Goal: Task Accomplishment & Management: Use online tool/utility

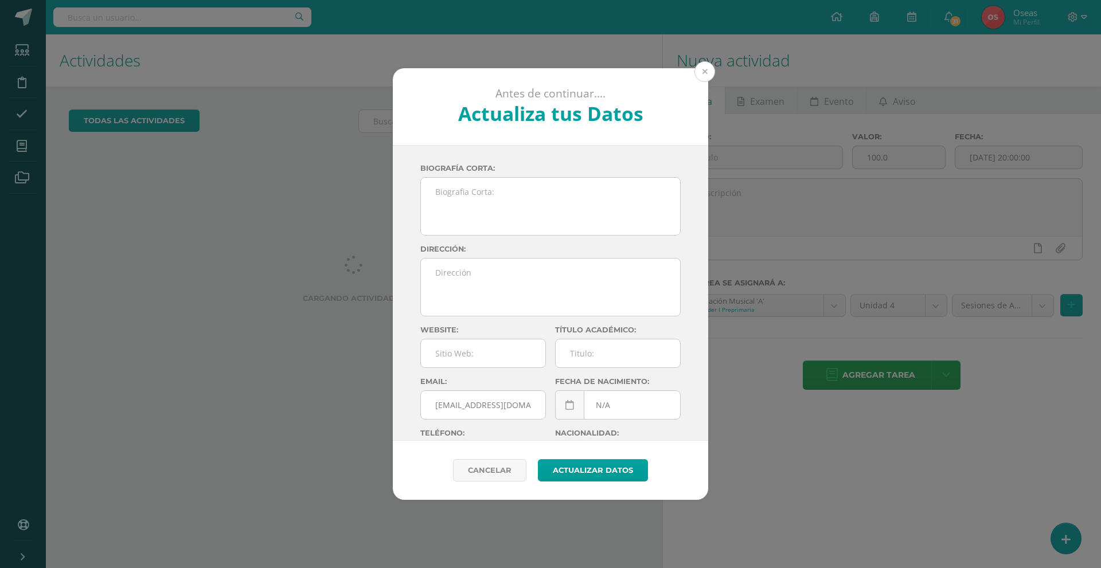
click at [711, 72] on button at bounding box center [704, 71] width 21 height 21
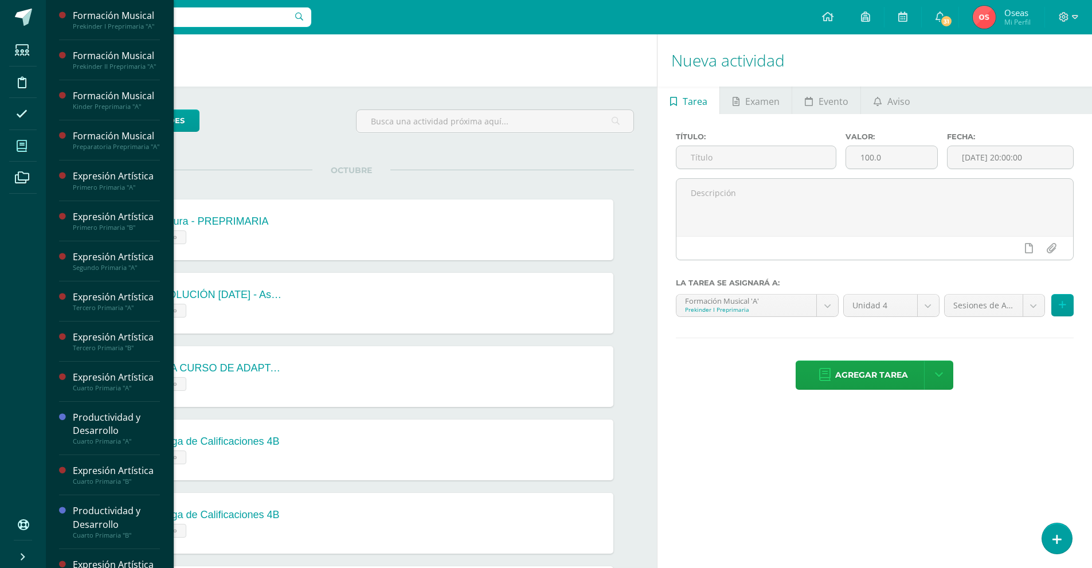
click at [30, 148] on span at bounding box center [22, 146] width 26 height 26
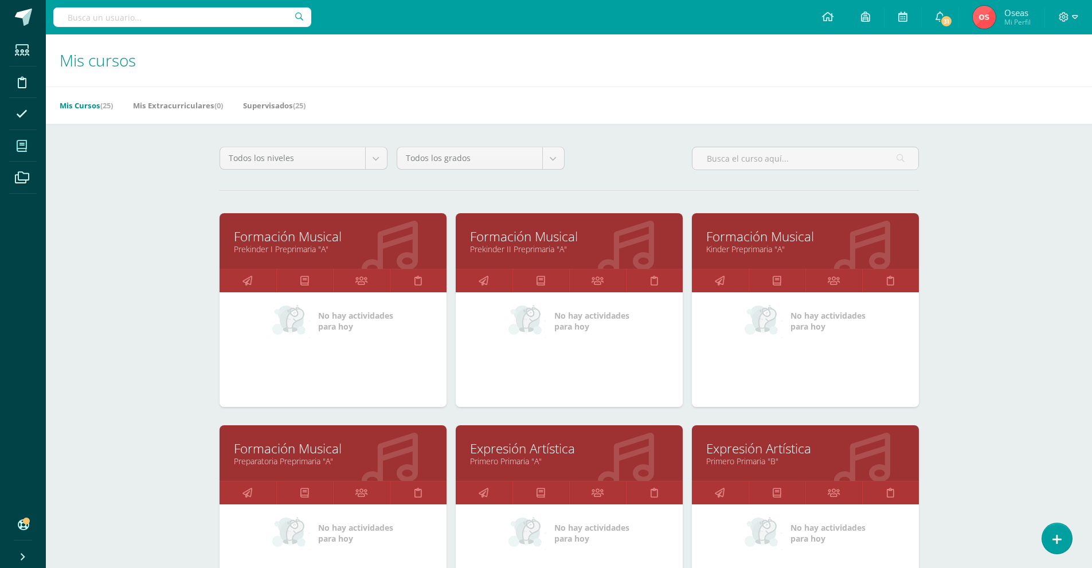
click at [17, 144] on icon at bounding box center [22, 145] width 10 height 11
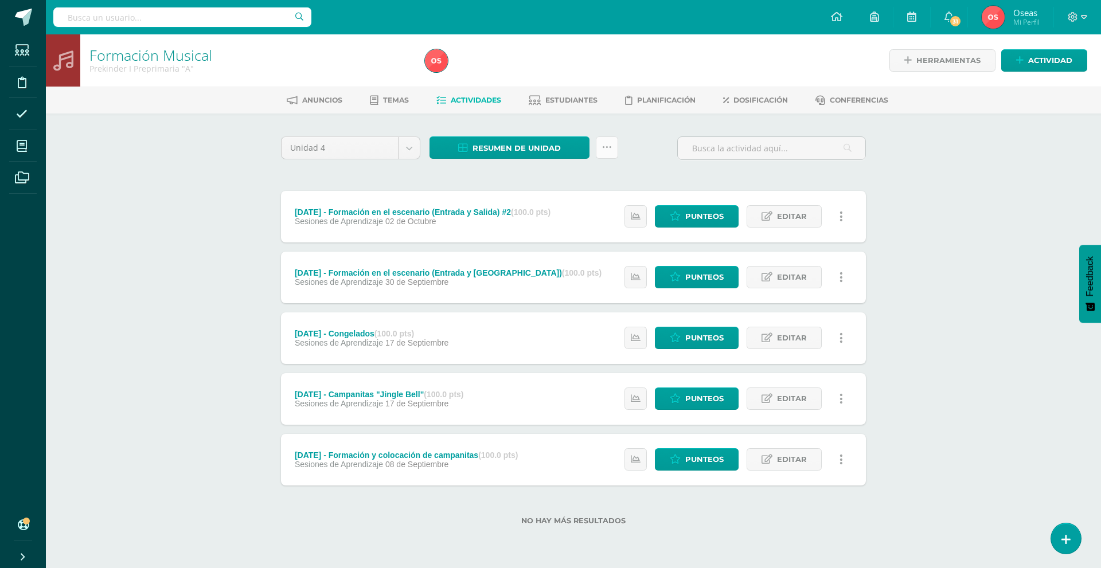
click at [617, 151] on link at bounding box center [607, 147] width 22 height 22
click at [598, 174] on link "Subir actividades en masa" at bounding box center [578, 184] width 126 height 28
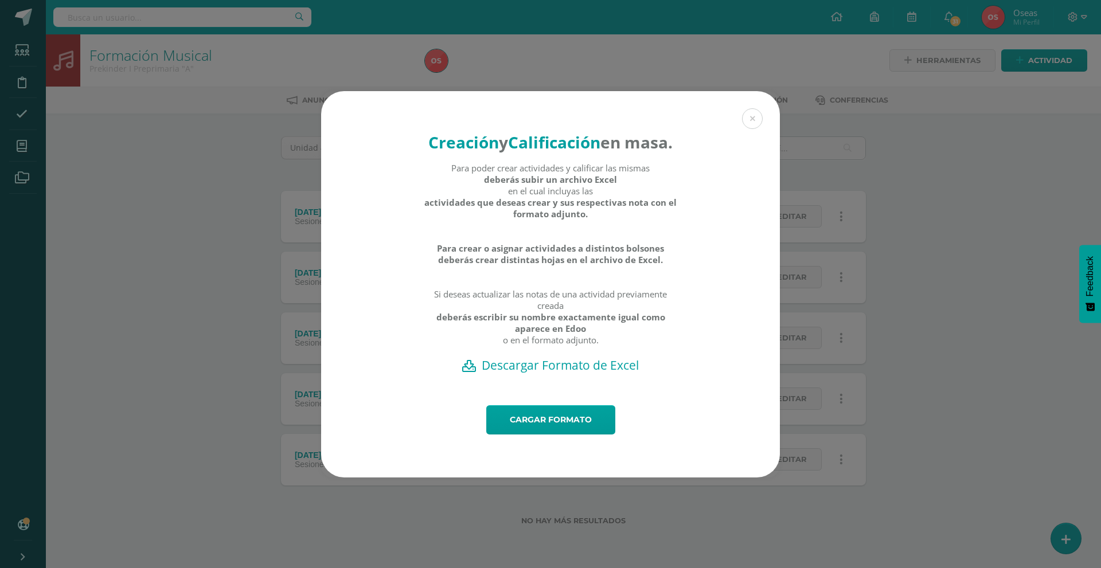
click at [554, 373] on h2 "Descargar Formato de Excel" at bounding box center [550, 365] width 419 height 16
click at [560, 435] on link "Cargar formato" at bounding box center [550, 419] width 129 height 29
click at [530, 424] on link "Cargar formato" at bounding box center [550, 419] width 129 height 29
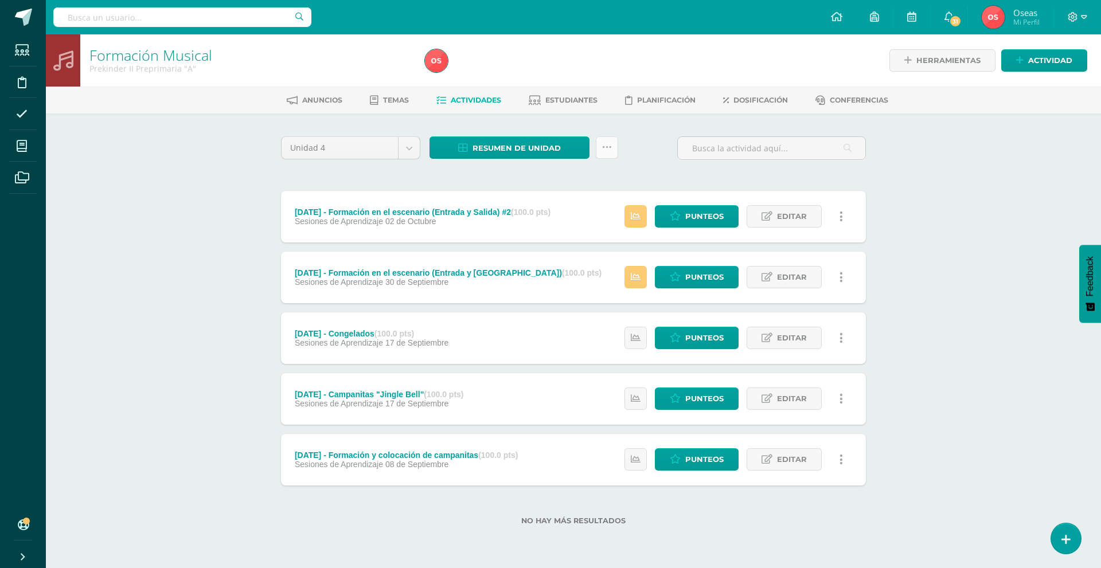
click at [605, 141] on link at bounding box center [607, 147] width 22 height 22
click at [594, 174] on link "Subir actividades en masa" at bounding box center [578, 184] width 126 height 28
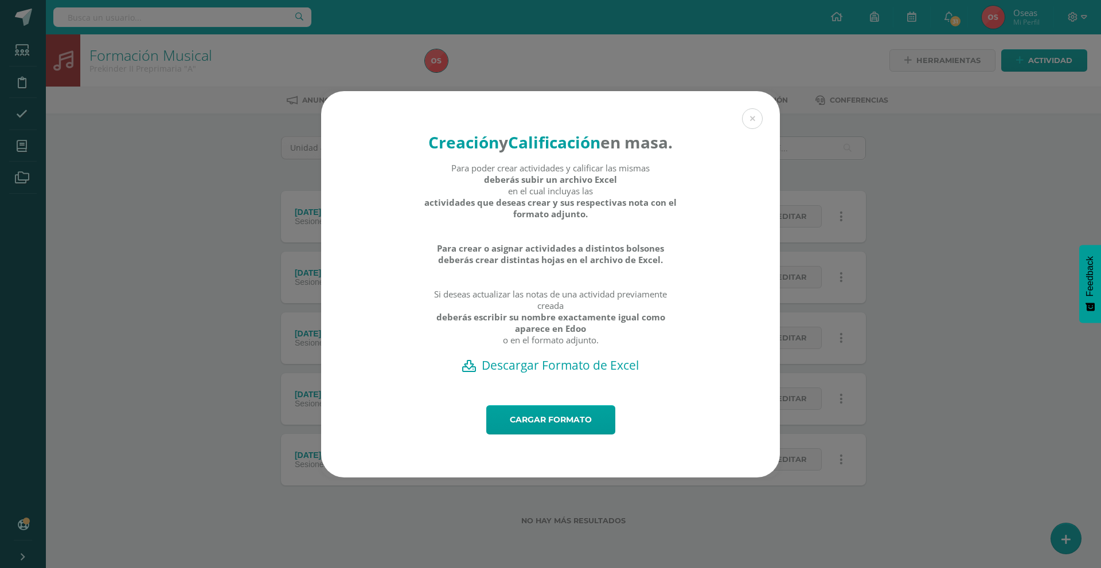
click at [526, 373] on h2 "Descargar Formato de Excel" at bounding box center [550, 365] width 419 height 16
click at [556, 435] on link "Cargar formato" at bounding box center [550, 419] width 129 height 29
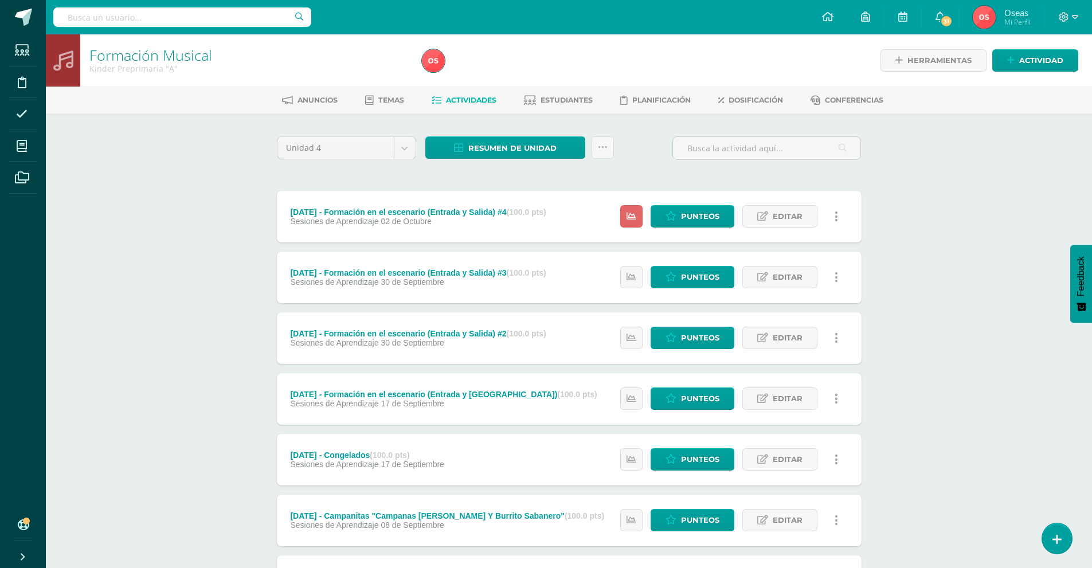
click at [609, 161] on div "Resumen de unidad Descargar como HTML Descargar como PDF Descargar como XLS Sub…" at bounding box center [520, 152] width 198 height 33
click at [607, 152] on link at bounding box center [603, 147] width 22 height 22
click at [608, 185] on link "Subir actividades en masa" at bounding box center [574, 184] width 126 height 28
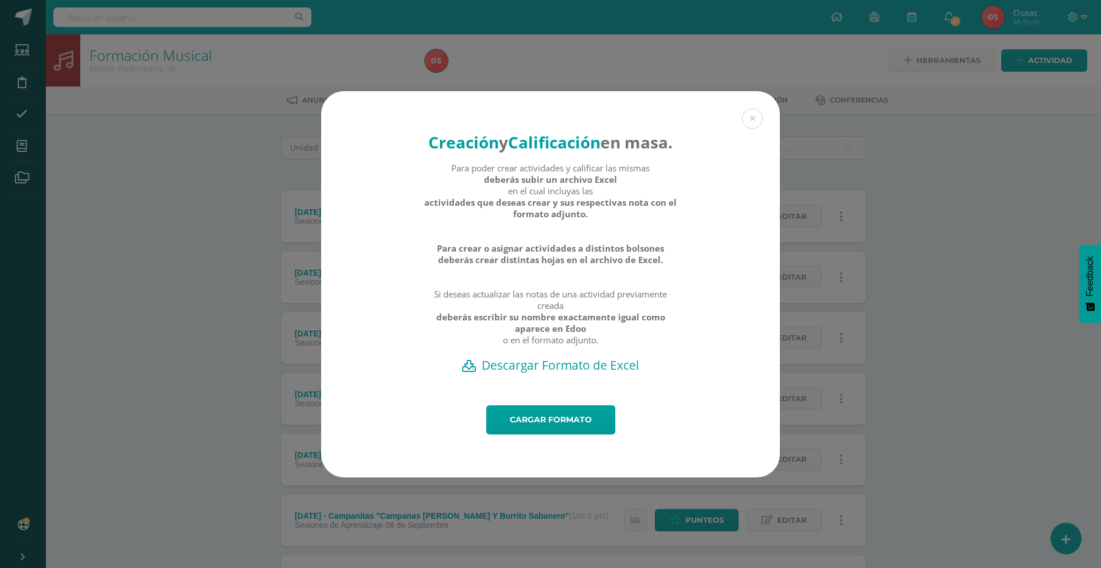
drag, startPoint x: 538, startPoint y: 374, endPoint x: 537, endPoint y: 366, distance: 8.0
click at [538, 373] on h2 "Descargar Formato de Excel" at bounding box center [550, 365] width 419 height 16
click at [748, 114] on button at bounding box center [752, 118] width 21 height 21
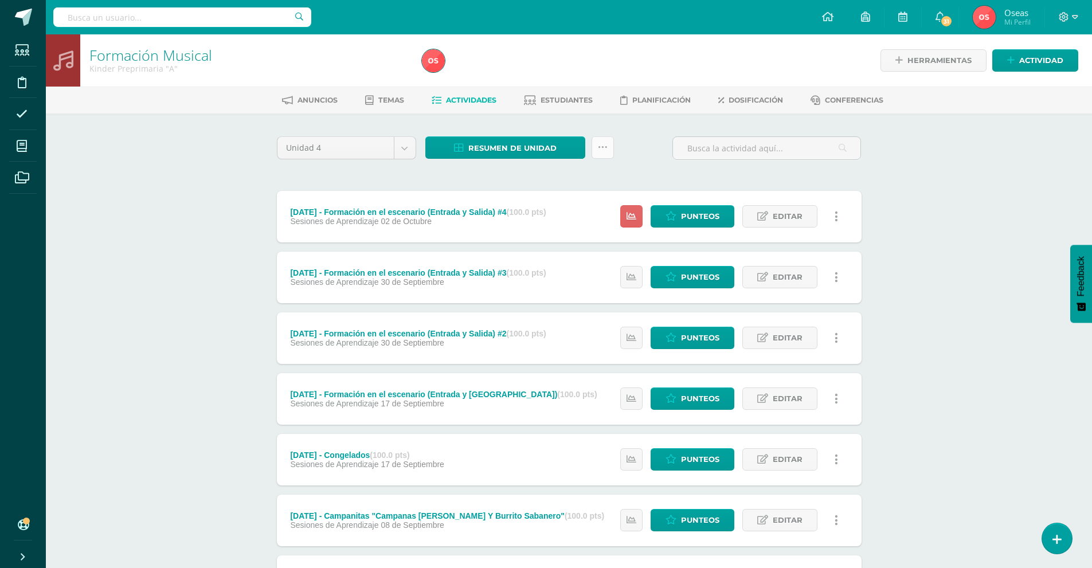
click at [603, 143] on icon at bounding box center [603, 148] width 10 height 10
click at [581, 183] on link "Subir actividades en masa" at bounding box center [574, 184] width 126 height 28
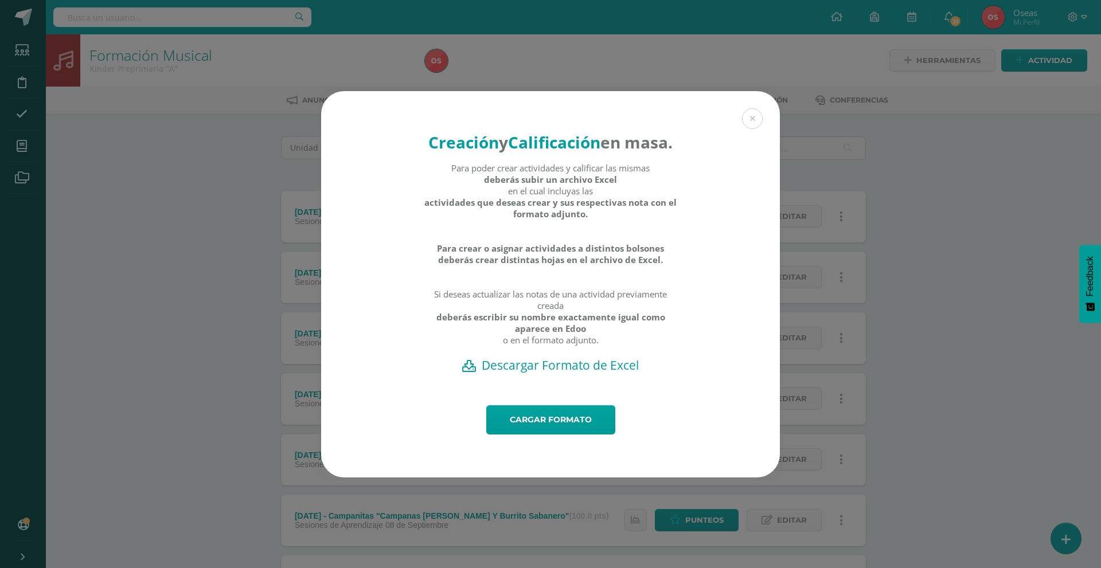
click at [540, 373] on h2 "Descargar Formato de Excel" at bounding box center [550, 365] width 419 height 16
click at [542, 426] on link "Cargar formato" at bounding box center [550, 419] width 129 height 29
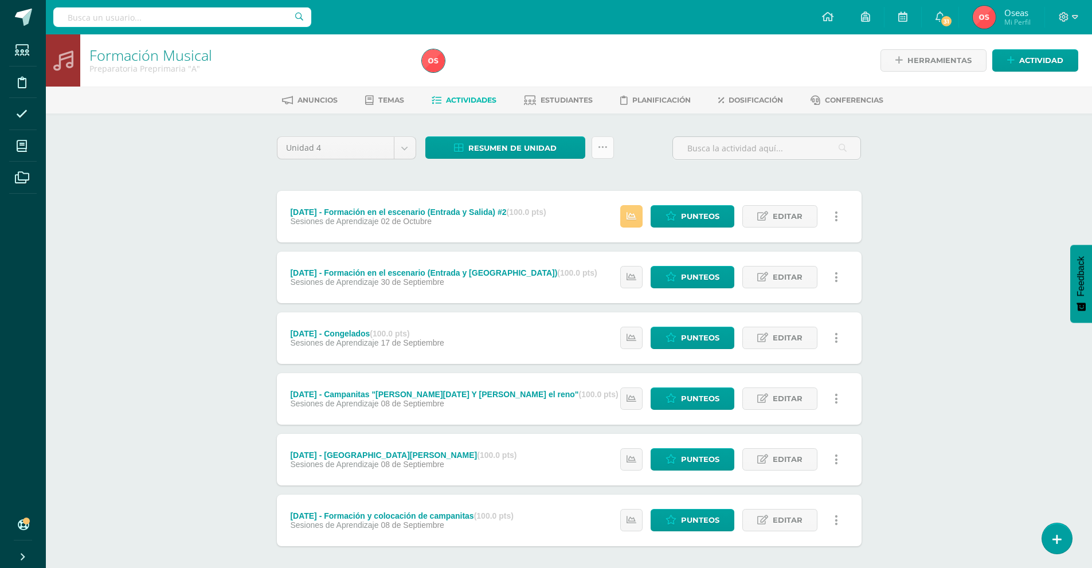
click at [608, 148] on link at bounding box center [603, 147] width 22 height 22
click at [605, 178] on link "Subir actividades en masa" at bounding box center [574, 184] width 126 height 28
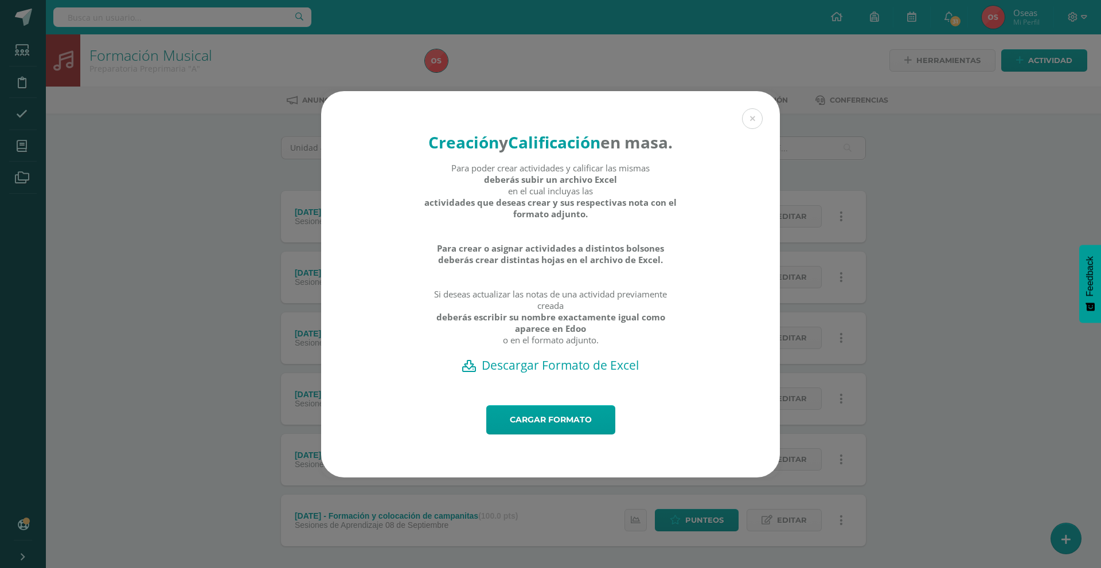
click at [552, 373] on h2 "Descargar Formato de Excel" at bounding box center [550, 365] width 419 height 16
click at [543, 435] on link "Cargar formato" at bounding box center [550, 419] width 129 height 29
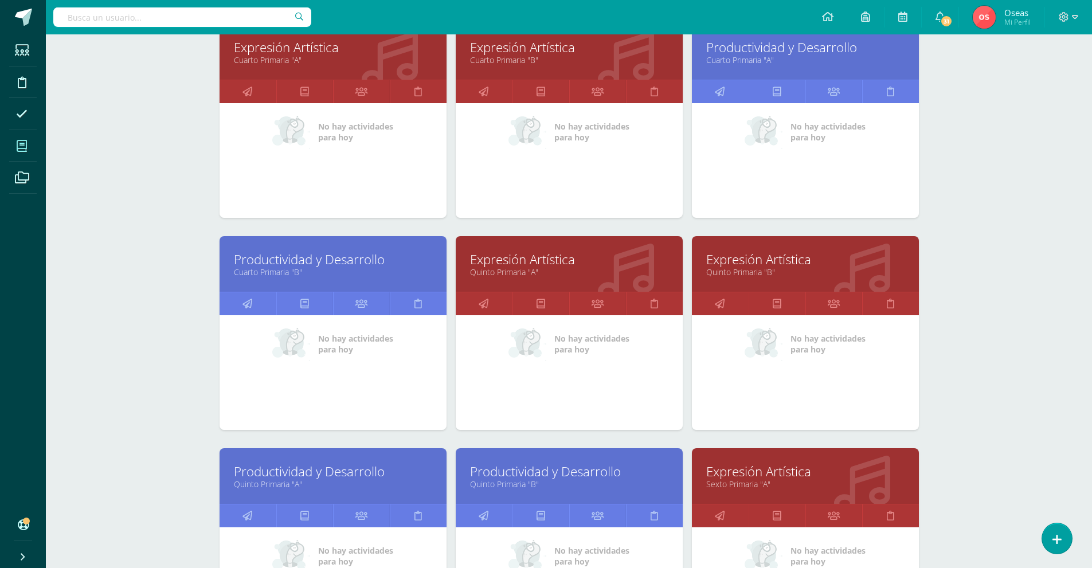
scroll to position [860, 0]
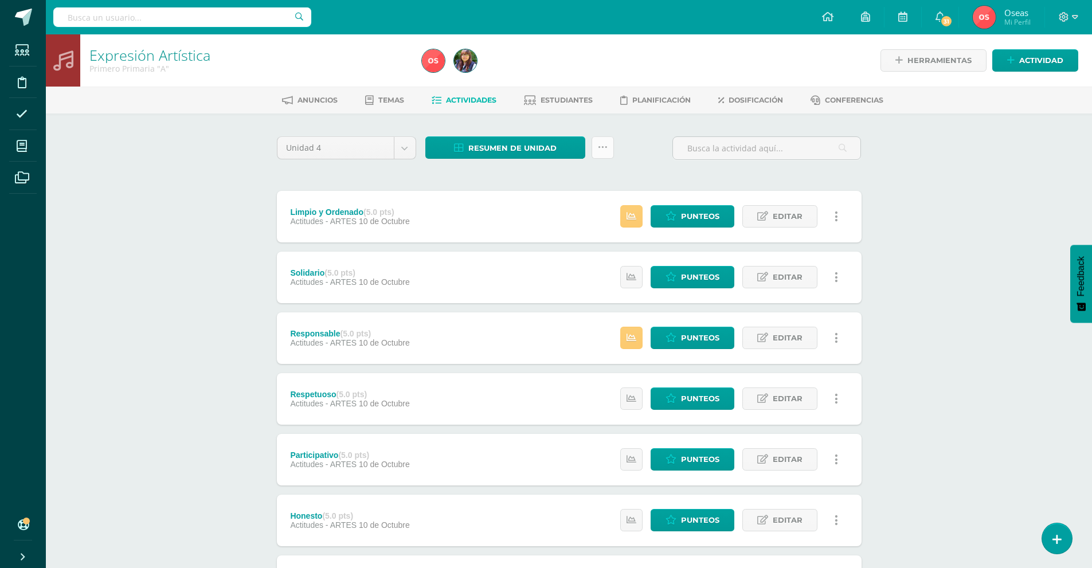
click at [608, 149] on link at bounding box center [603, 147] width 22 height 22
click at [584, 180] on link "Subir actividades en masa" at bounding box center [574, 184] width 126 height 28
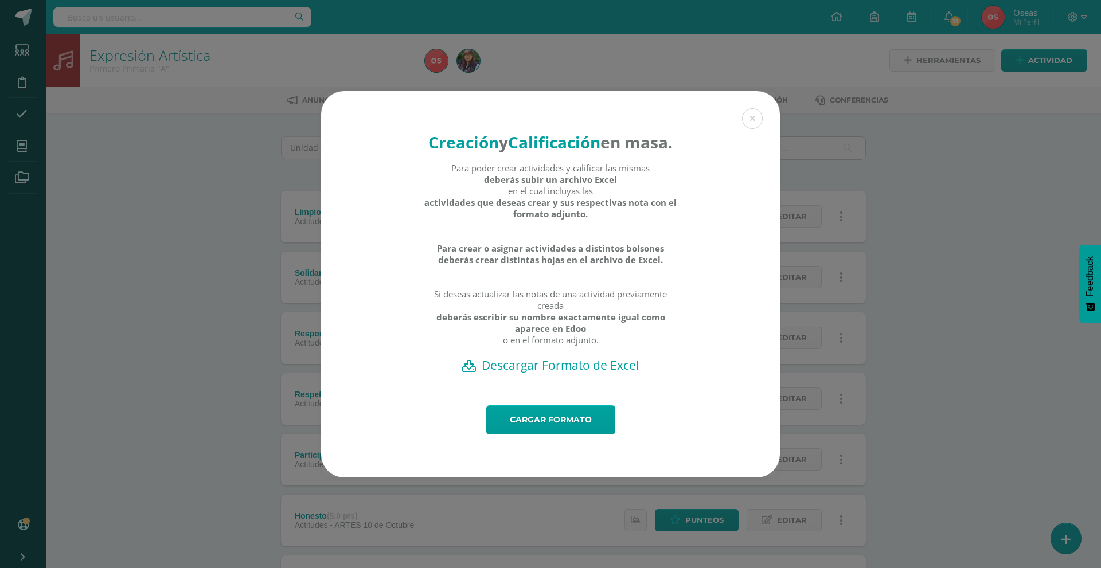
click at [507, 373] on h2 "Descargar Formato de Excel" at bounding box center [550, 365] width 419 height 16
click at [511, 423] on link "Cargar formato" at bounding box center [550, 419] width 129 height 29
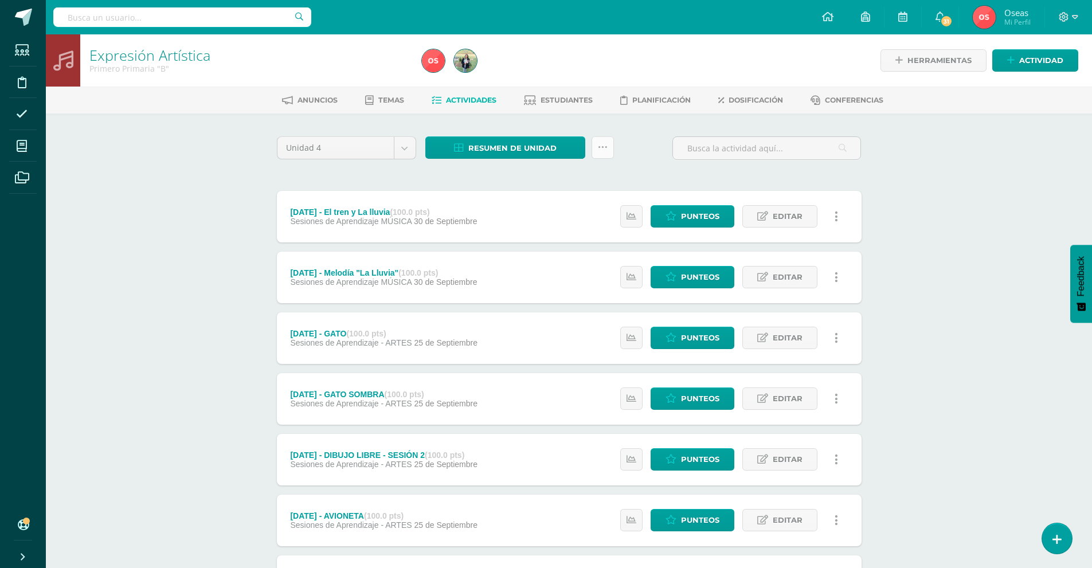
click at [607, 153] on link at bounding box center [603, 147] width 22 height 22
click at [602, 185] on link "Subir actividades en masa" at bounding box center [574, 184] width 126 height 28
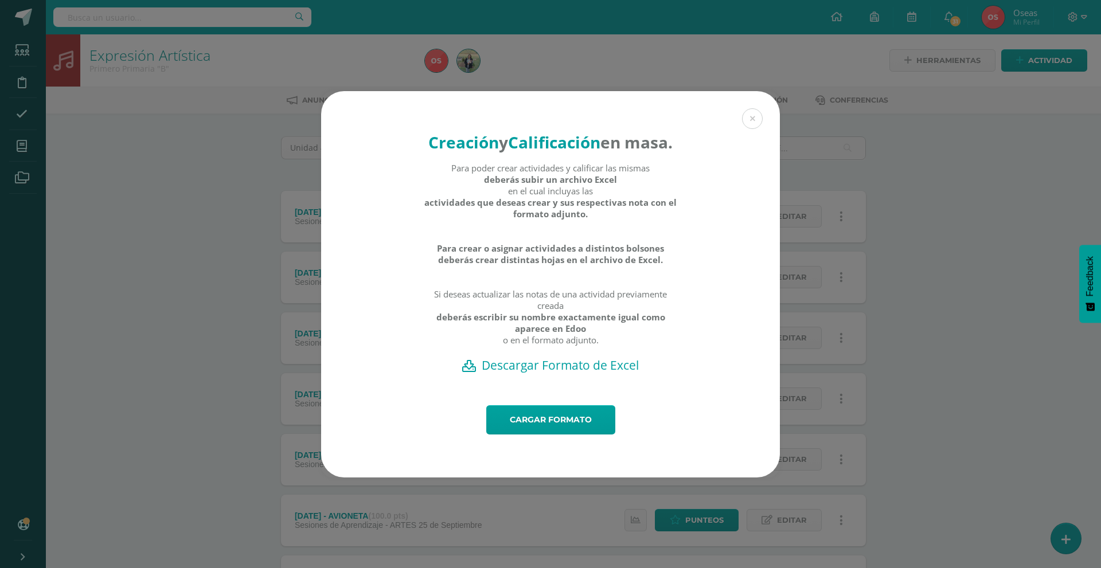
click at [558, 385] on div "Creación y Calificación en masa. Para poder crear actividades y calificar las m…" at bounding box center [550, 248] width 459 height 314
click at [557, 372] on h2 "Descargar Formato de Excel" at bounding box center [550, 365] width 419 height 16
click at [546, 429] on link "Cargar formato" at bounding box center [550, 419] width 129 height 29
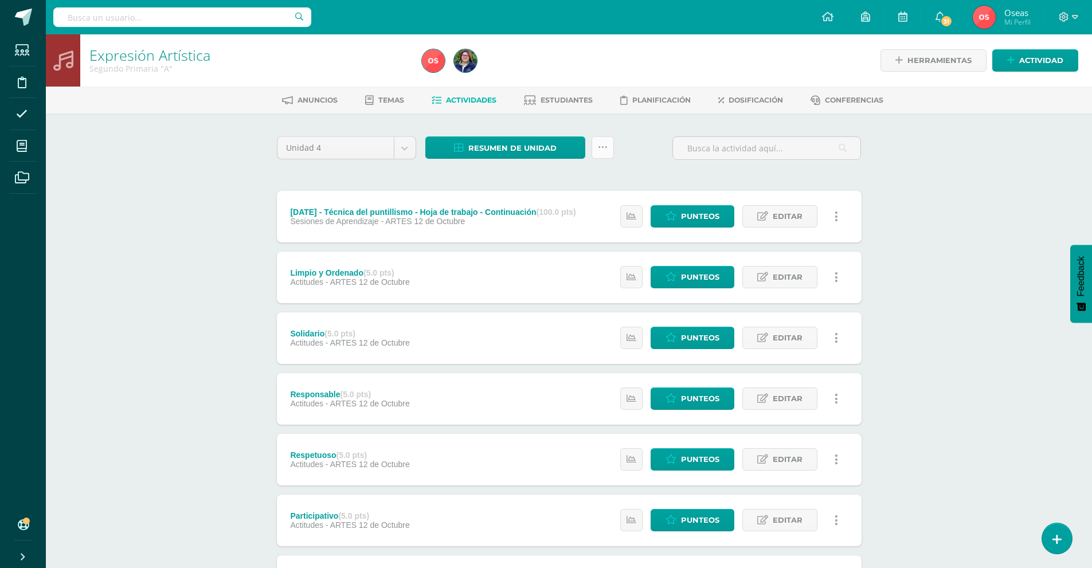
click at [603, 158] on link at bounding box center [603, 147] width 22 height 22
click at [604, 187] on link "Subir actividades en masa" at bounding box center [574, 184] width 126 height 28
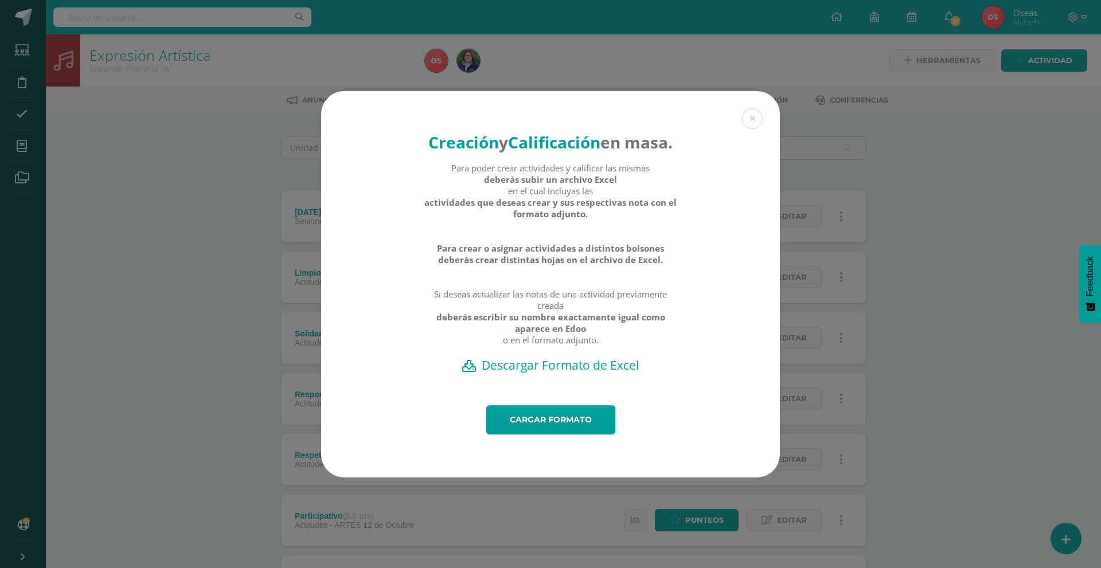
drag, startPoint x: 546, startPoint y: 378, endPoint x: 547, endPoint y: 361, distance: 17.2
click at [546, 373] on h2 "Descargar Formato de Excel" at bounding box center [550, 365] width 419 height 16
click at [531, 425] on link "Cargar formato" at bounding box center [550, 419] width 129 height 29
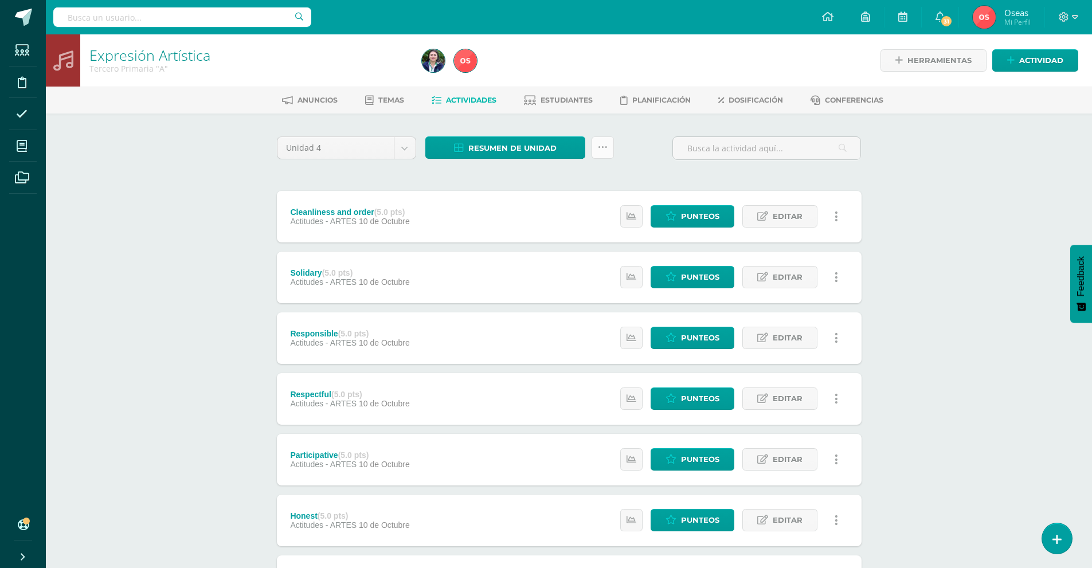
click at [604, 148] on icon at bounding box center [603, 148] width 10 height 10
click at [607, 183] on link "Subir actividades en masa" at bounding box center [574, 184] width 126 height 28
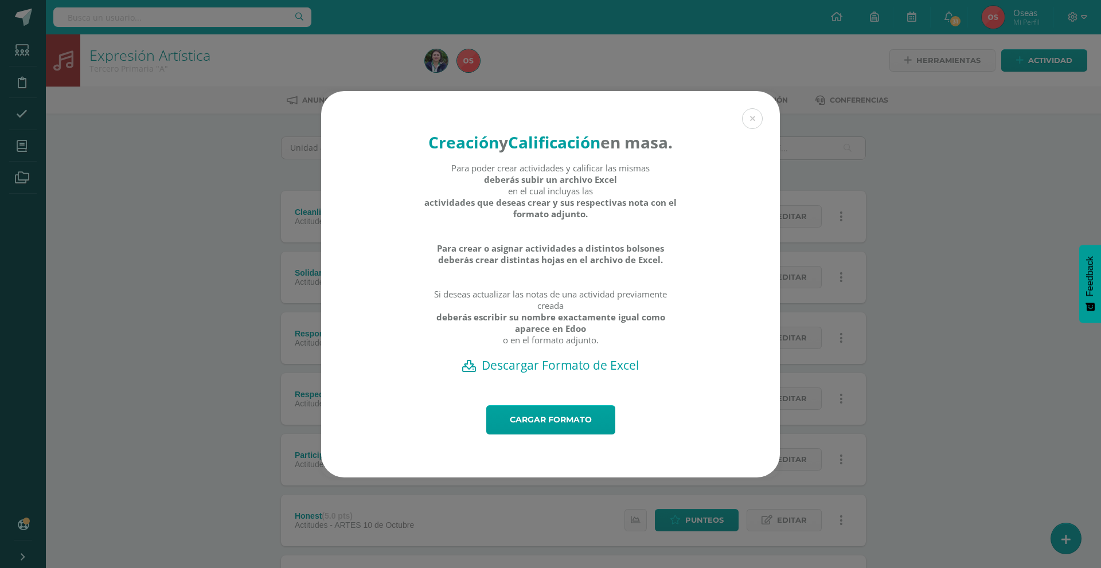
click at [576, 373] on h2 "Descargar Formato de Excel" at bounding box center [550, 365] width 419 height 16
click at [562, 431] on link "Cargar formato" at bounding box center [550, 419] width 129 height 29
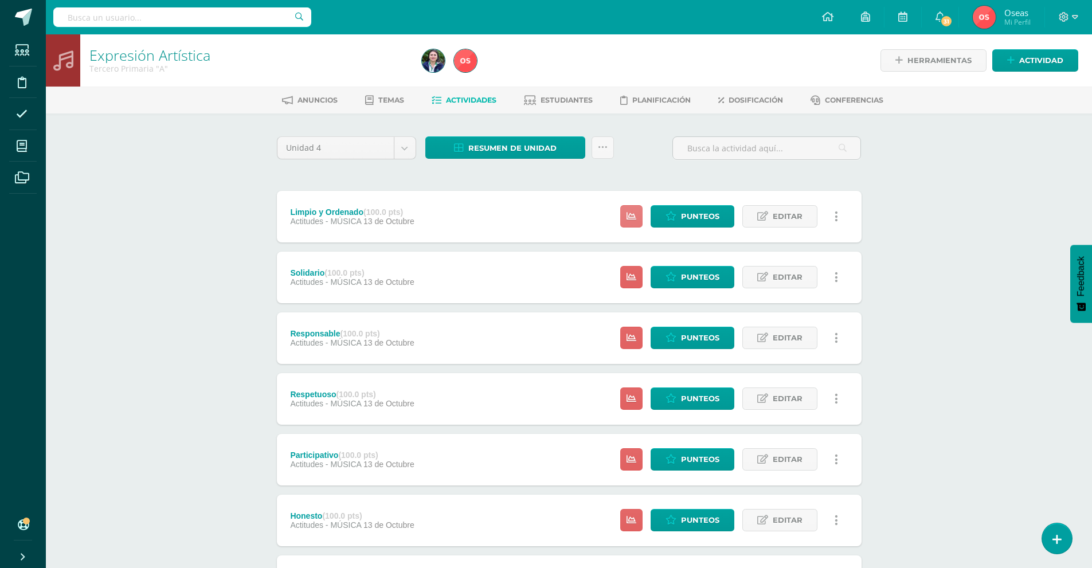
click at [629, 215] on icon at bounding box center [632, 217] width 10 height 10
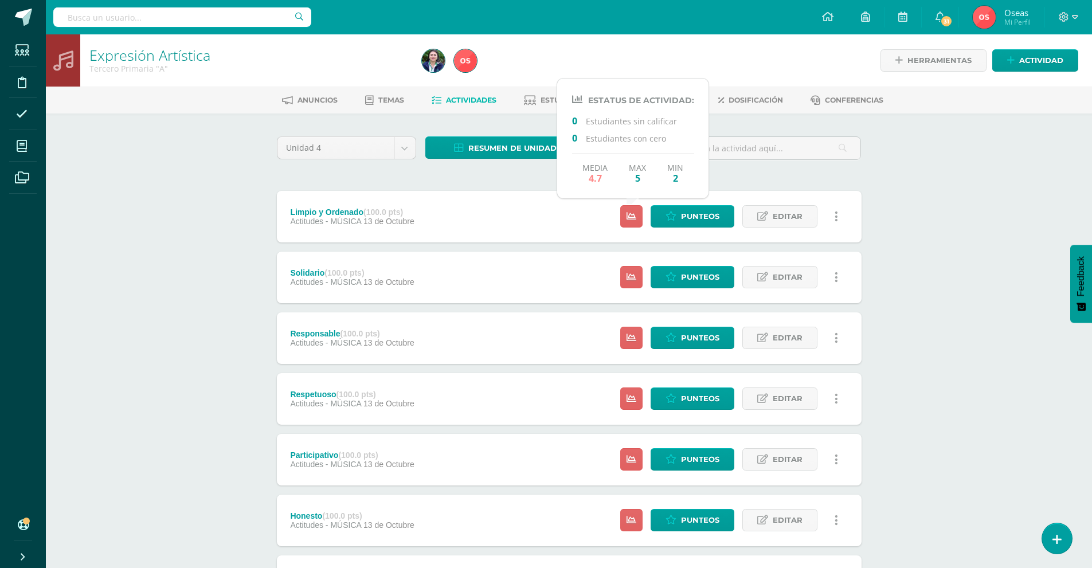
click at [596, 225] on div "Limpio y Ordenado (100.0 pts) Actitudes - MÚSICA 13 de Octubre Punteos Editar H…" at bounding box center [569, 217] width 585 height 52
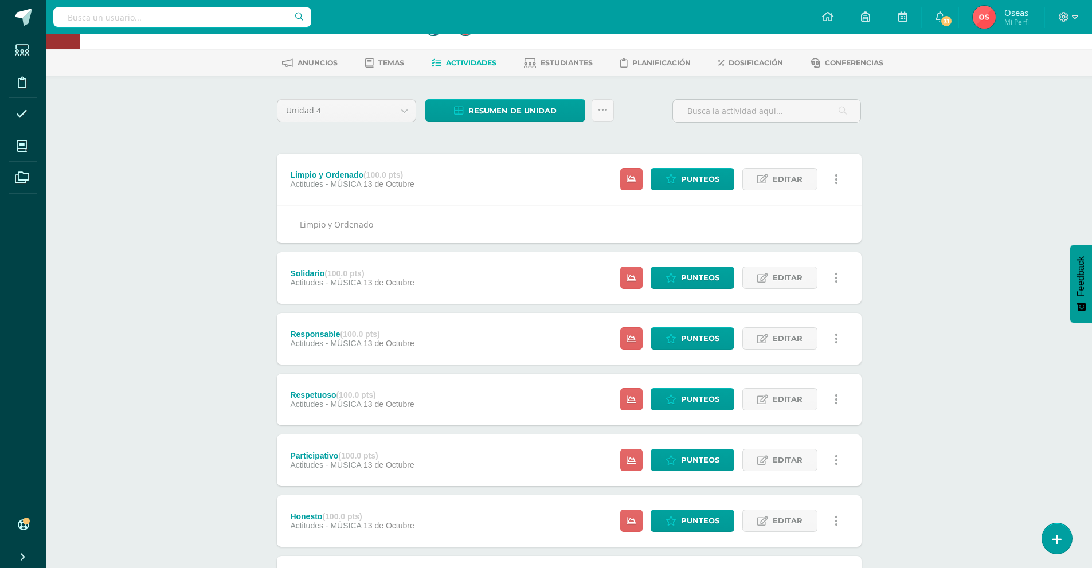
scroll to position [57, 0]
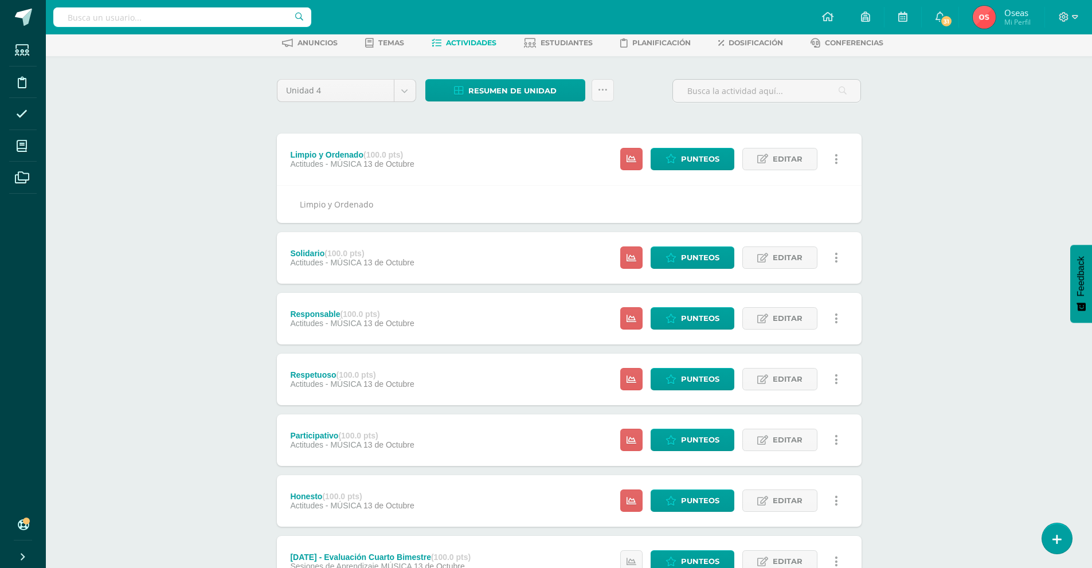
click at [577, 166] on div "Limpio y Ordenado (100.0 pts) Actitudes - MÚSICA 13 de Octubre Punteos Editar H…" at bounding box center [569, 160] width 585 height 52
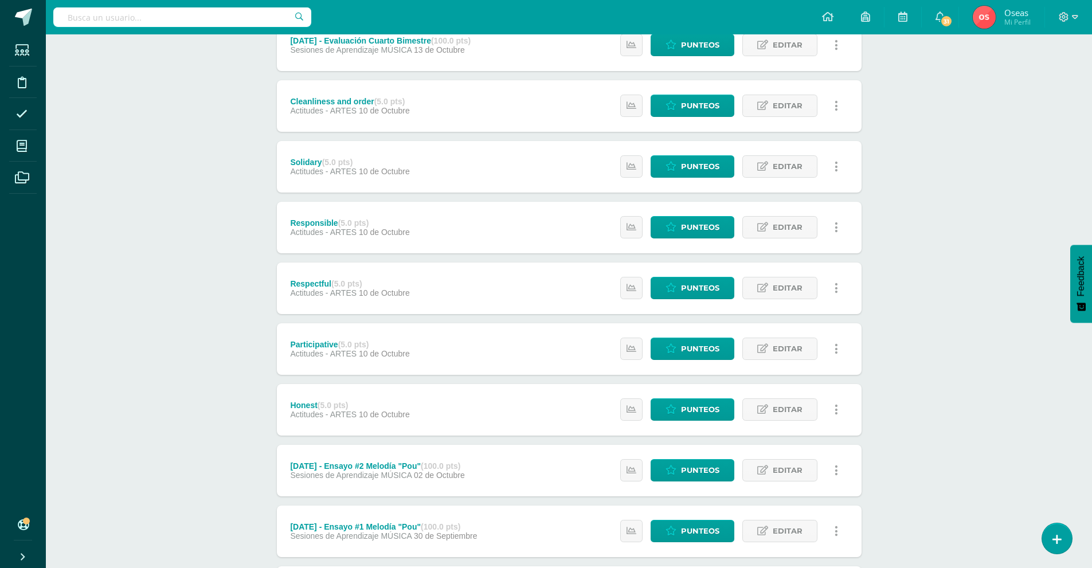
scroll to position [516, 0]
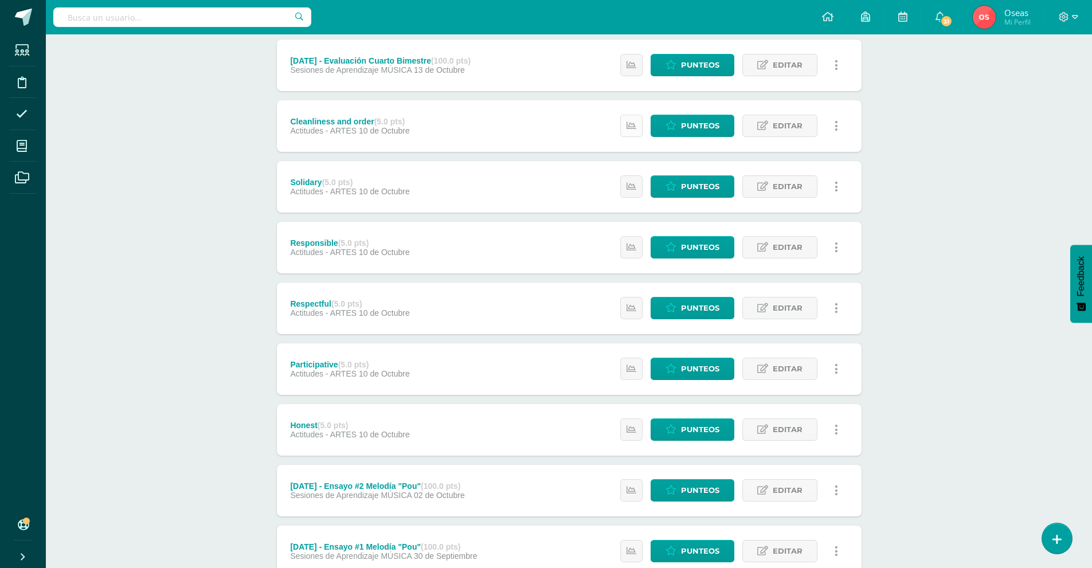
click at [635, 127] on icon at bounding box center [632, 126] width 10 height 10
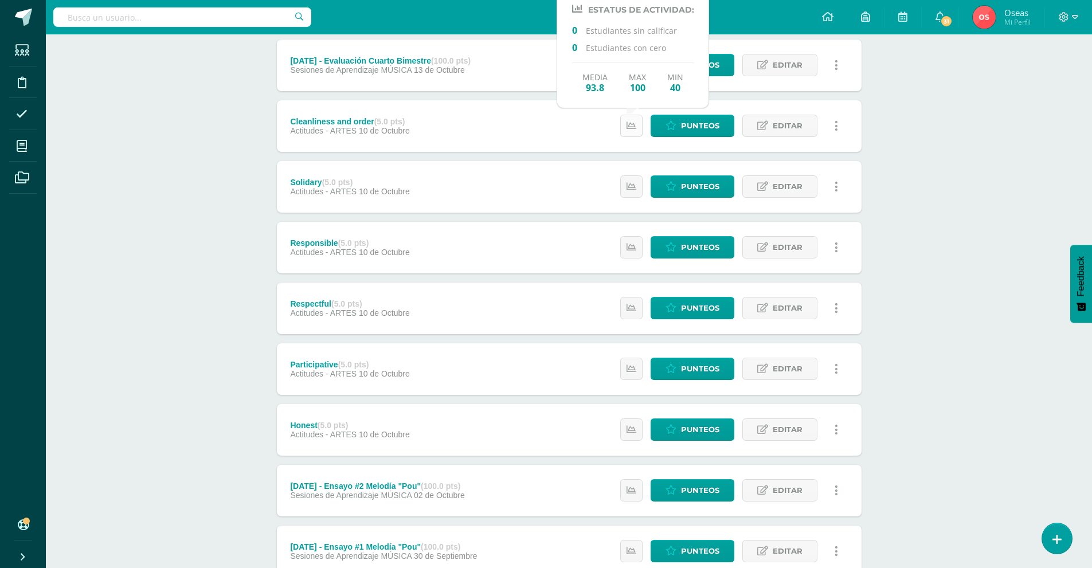
click at [635, 127] on icon at bounding box center [632, 126] width 10 height 10
click at [627, 131] on link at bounding box center [631, 126] width 22 height 22
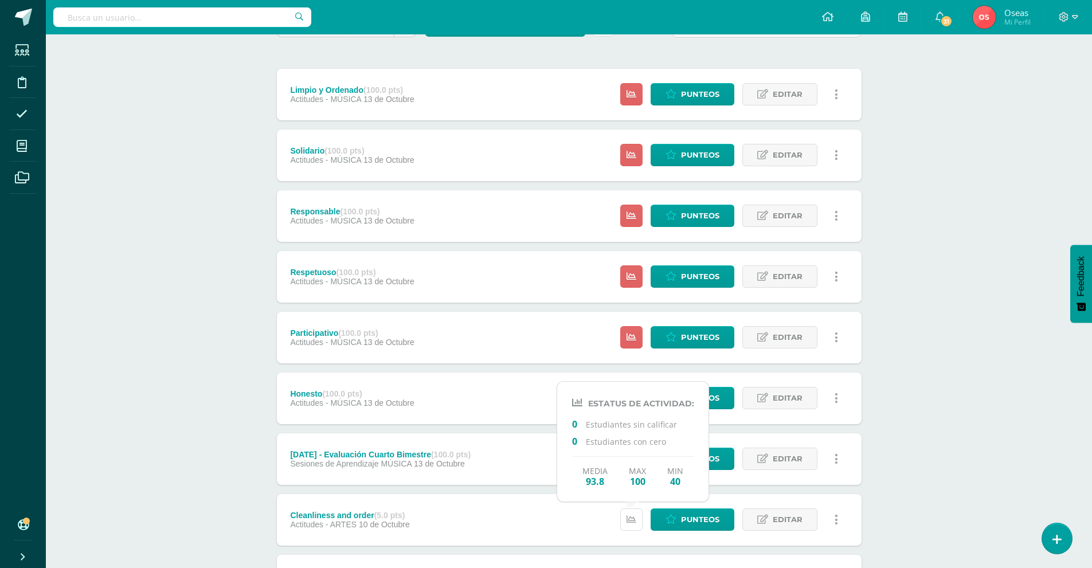
scroll to position [115, 0]
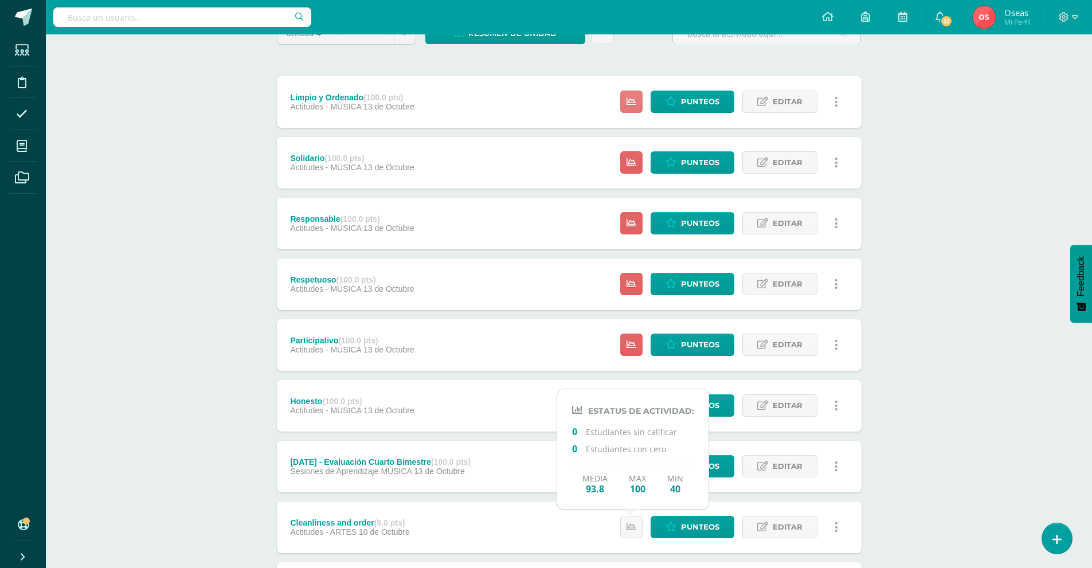
click at [633, 101] on icon at bounding box center [632, 102] width 10 height 10
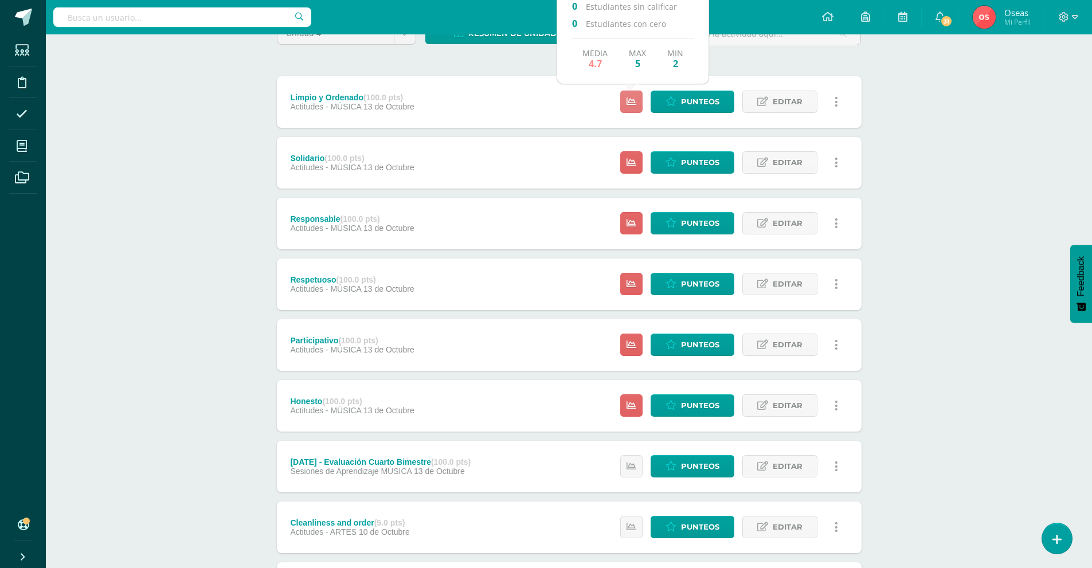
click at [633, 101] on icon at bounding box center [632, 102] width 10 height 10
click at [623, 100] on link at bounding box center [631, 102] width 22 height 22
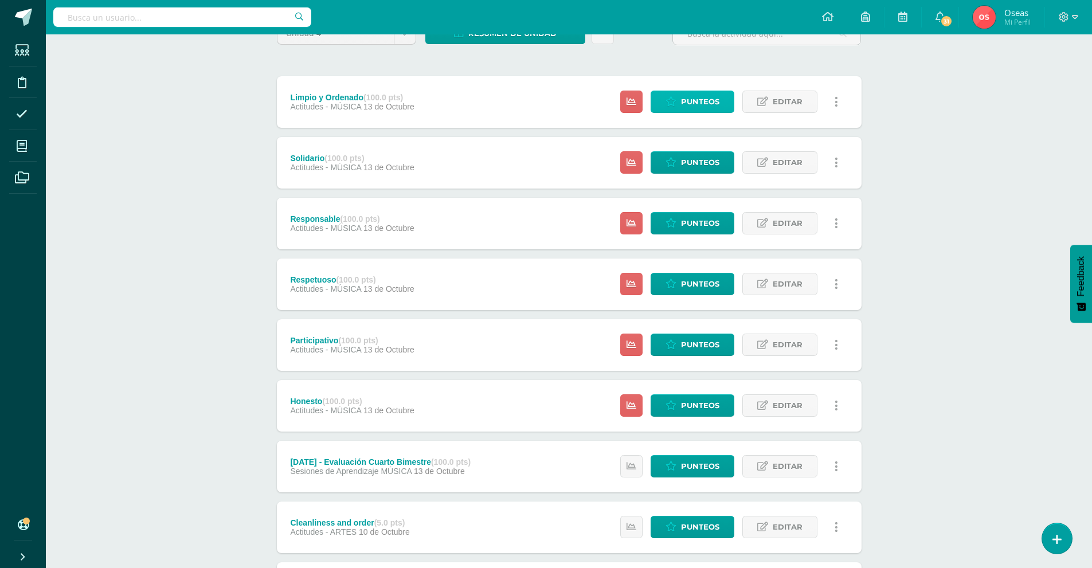
click at [703, 104] on span "Punteos" at bounding box center [700, 101] width 38 height 21
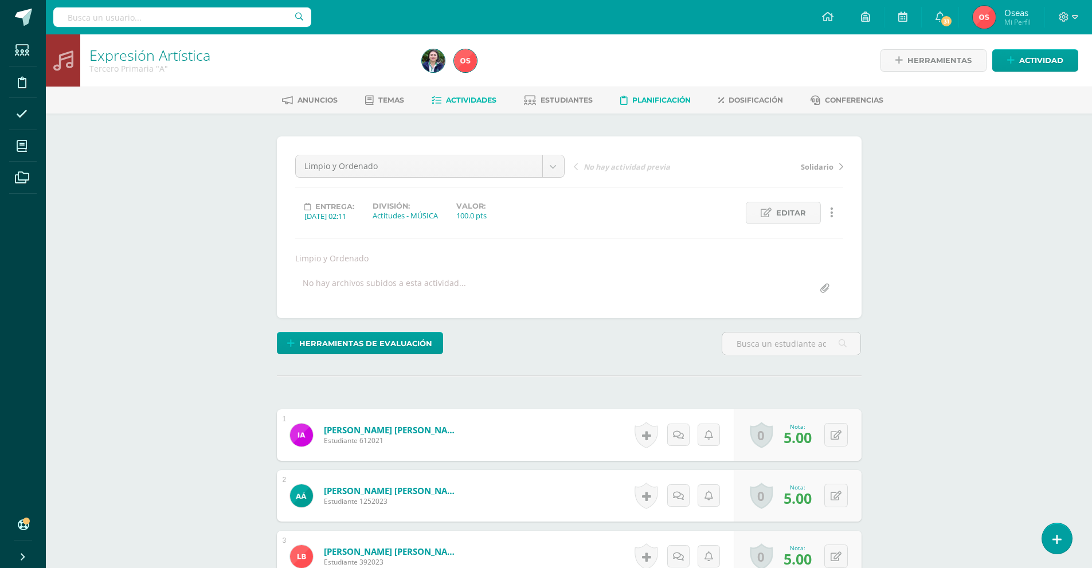
click at [654, 103] on span "Planificación" at bounding box center [661, 100] width 58 height 9
click at [576, 102] on span "Estudiantes" at bounding box center [567, 100] width 52 height 9
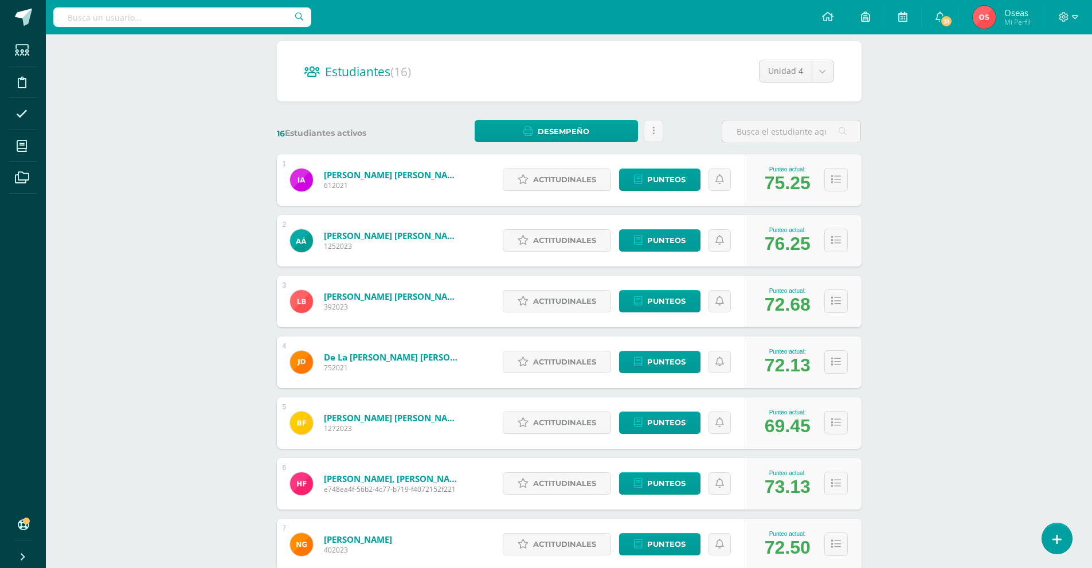
scroll to position [115, 0]
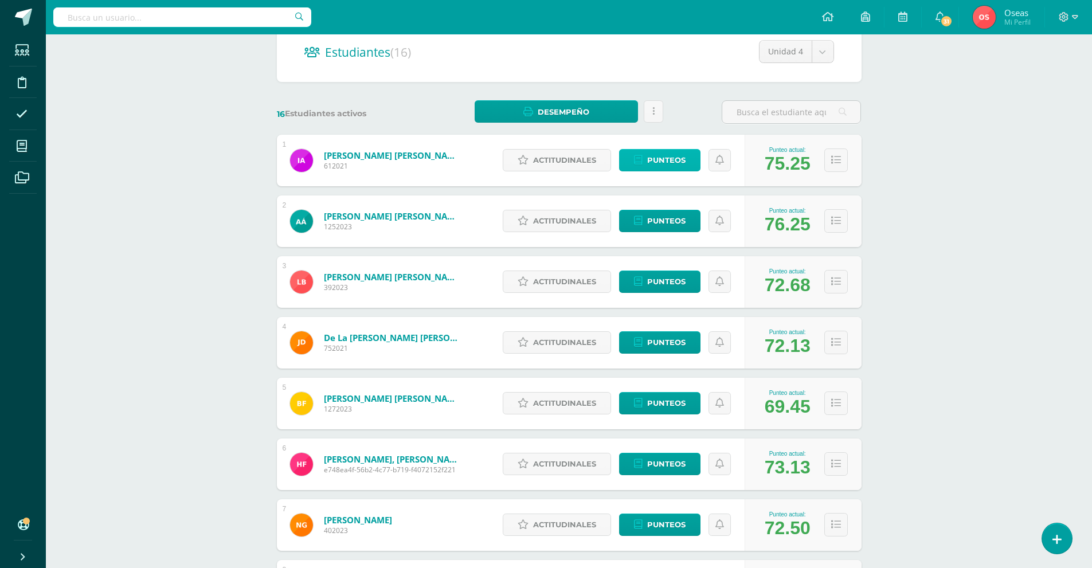
click at [665, 163] on span "Punteos" at bounding box center [666, 160] width 38 height 21
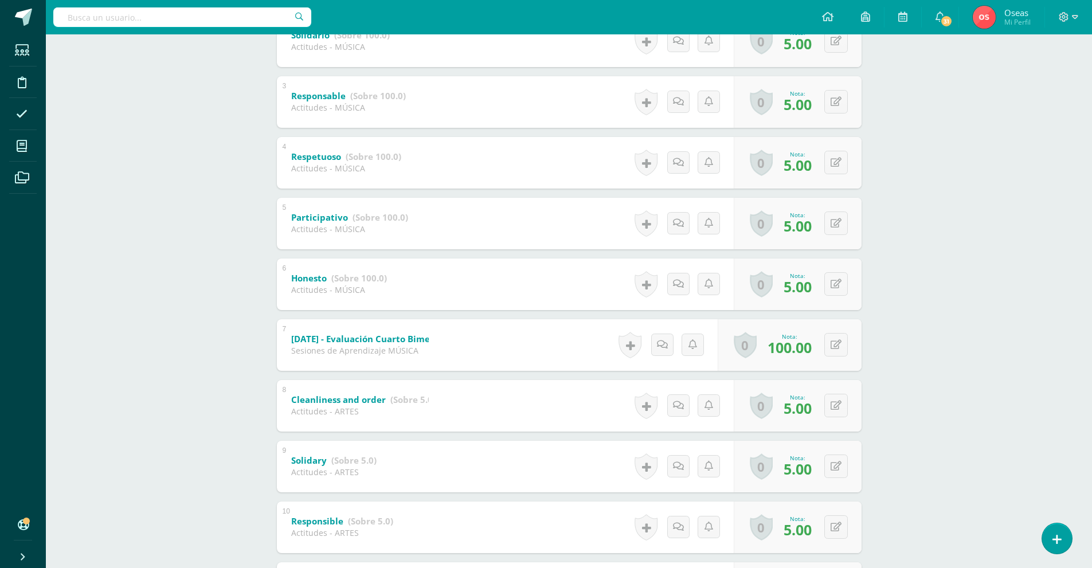
scroll to position [45, 0]
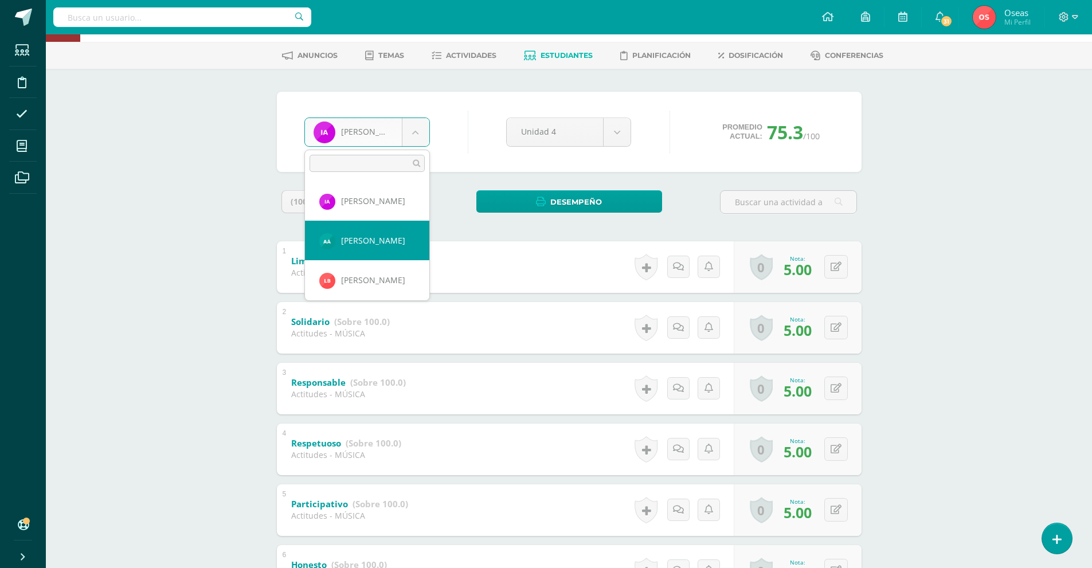
select select "629"
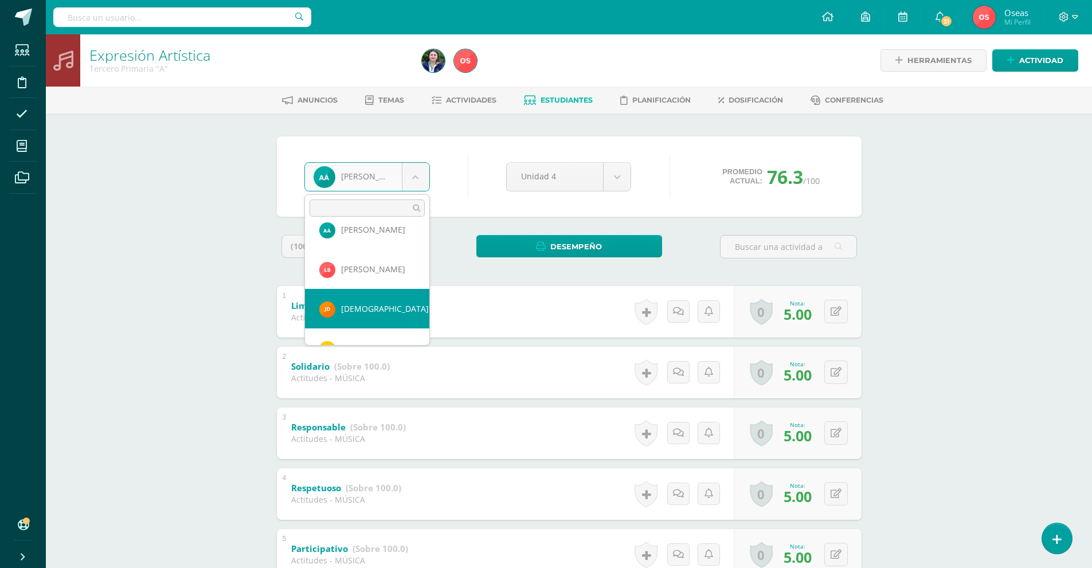
scroll to position [172, 0]
select select "543"
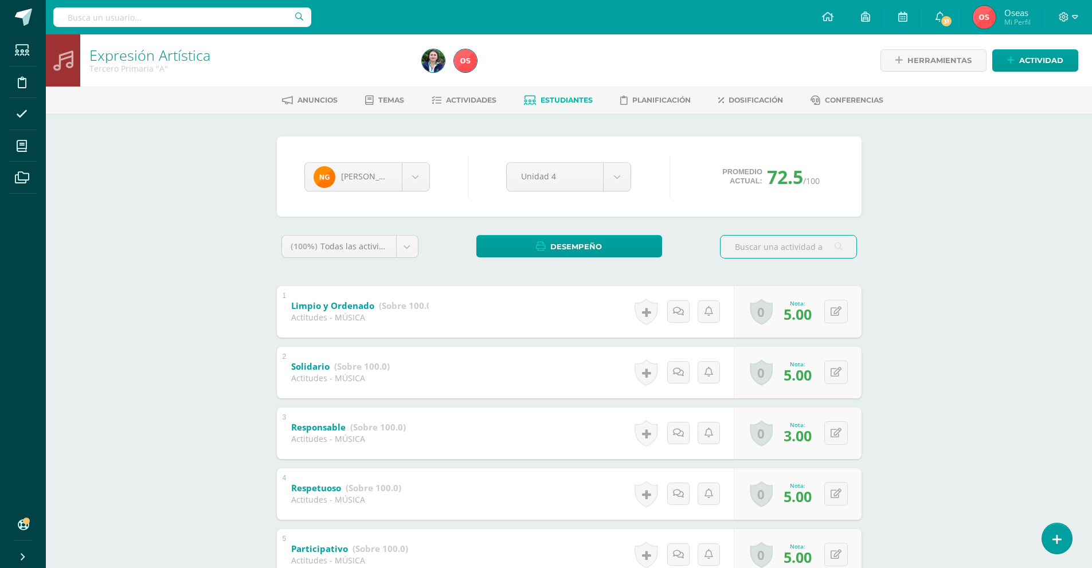
click at [569, 97] on span "Estudiantes" at bounding box center [567, 100] width 52 height 9
click at [320, 104] on span "Anuncios" at bounding box center [318, 100] width 40 height 9
click at [390, 104] on span "Temas" at bounding box center [391, 100] width 26 height 9
click at [441, 101] on link "Actividades" at bounding box center [464, 100] width 65 height 18
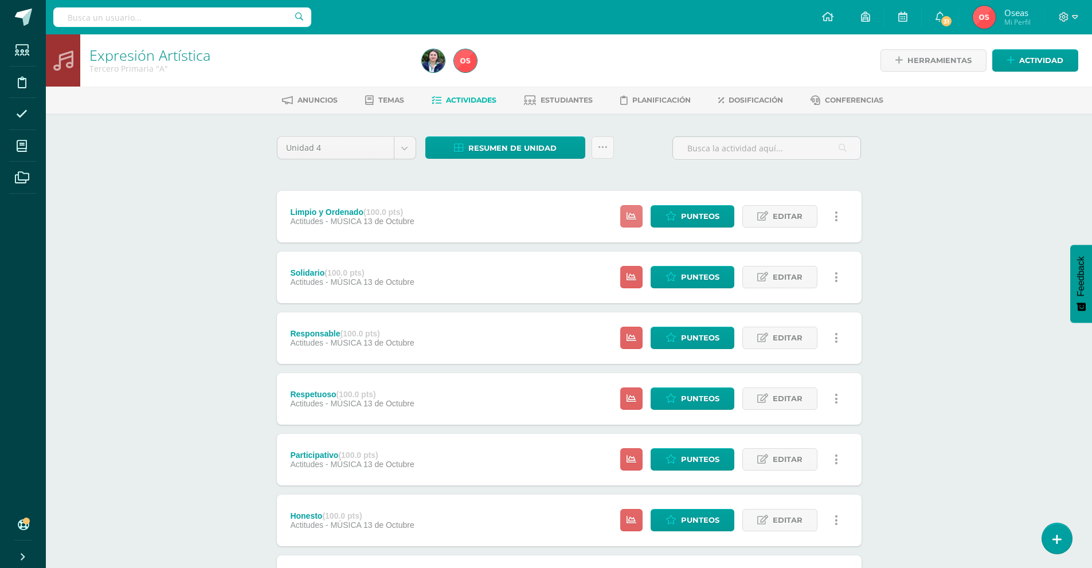
click at [631, 217] on icon at bounding box center [632, 217] width 10 height 10
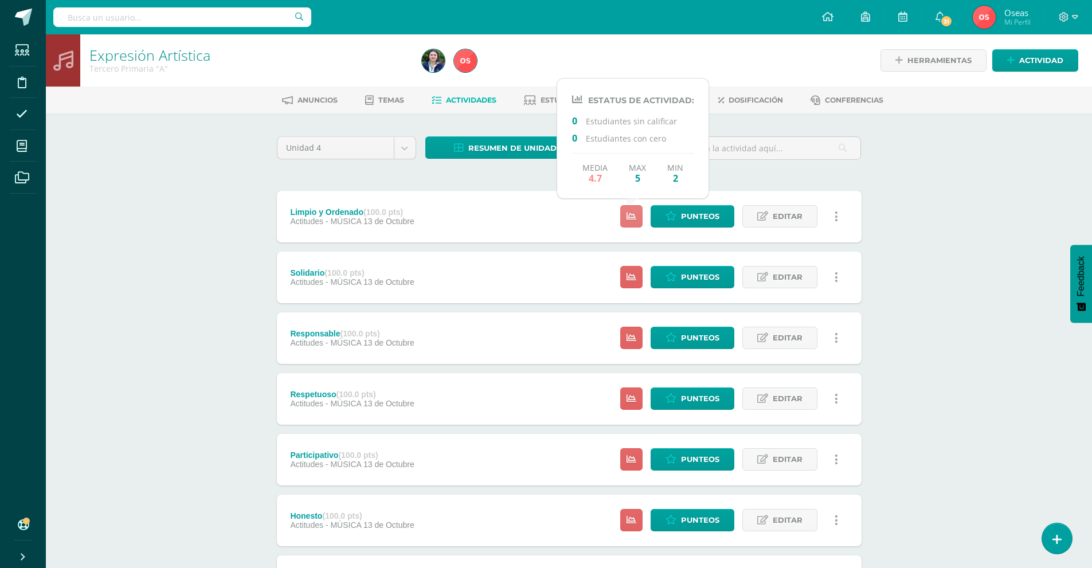
click at [631, 217] on icon at bounding box center [632, 217] width 10 height 10
click at [636, 279] on icon at bounding box center [632, 277] width 10 height 10
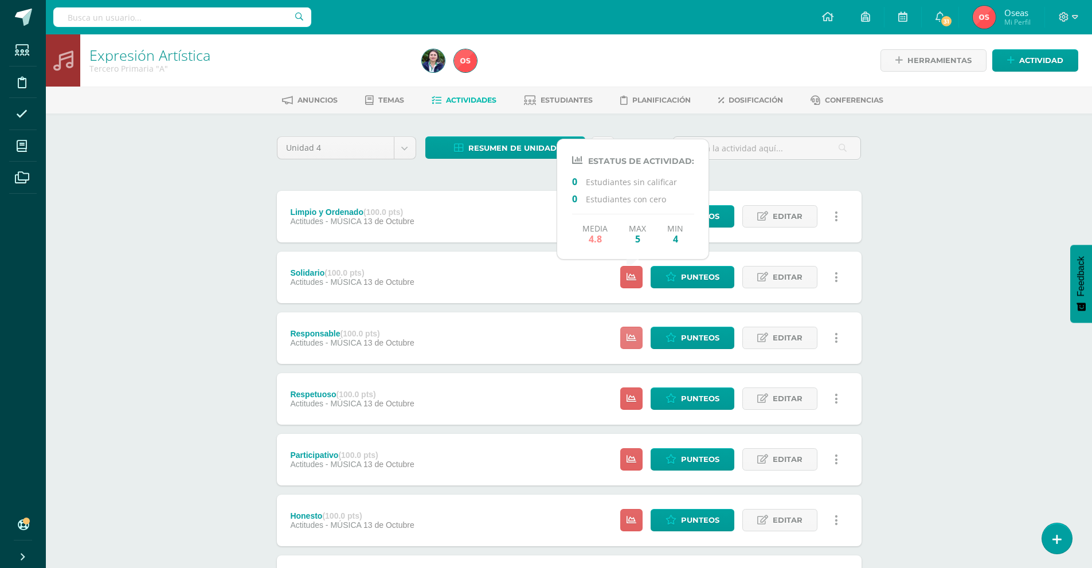
click at [627, 334] on link at bounding box center [631, 338] width 22 height 22
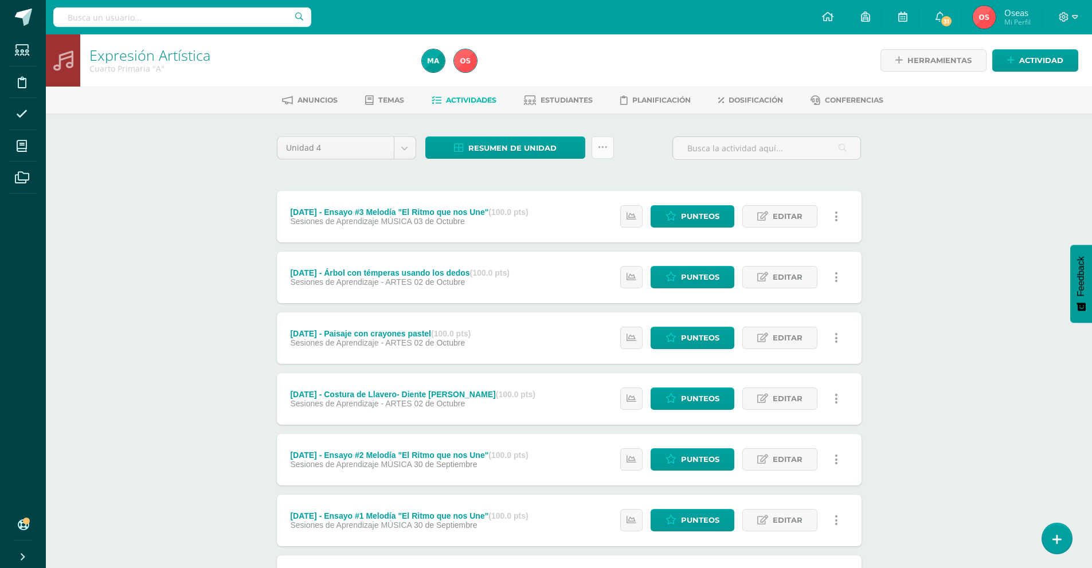
click at [603, 144] on icon at bounding box center [603, 148] width 10 height 10
click at [604, 180] on link "Subir actividades en masa" at bounding box center [574, 184] width 126 height 28
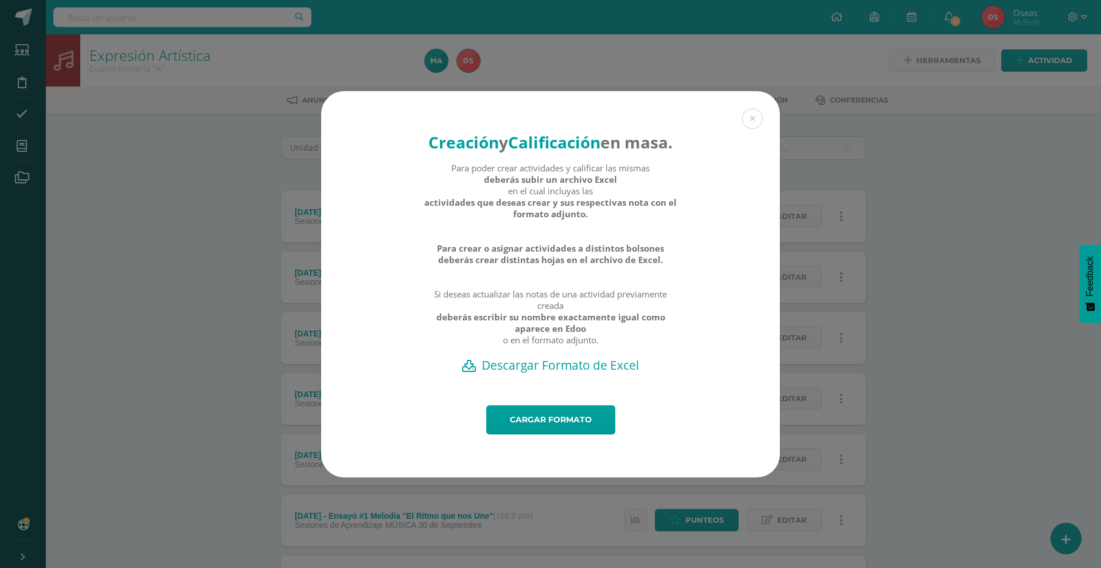
click at [553, 373] on h2 "Descargar Formato de Excel" at bounding box center [550, 365] width 419 height 16
click at [533, 422] on link "Cargar formato" at bounding box center [550, 419] width 129 height 29
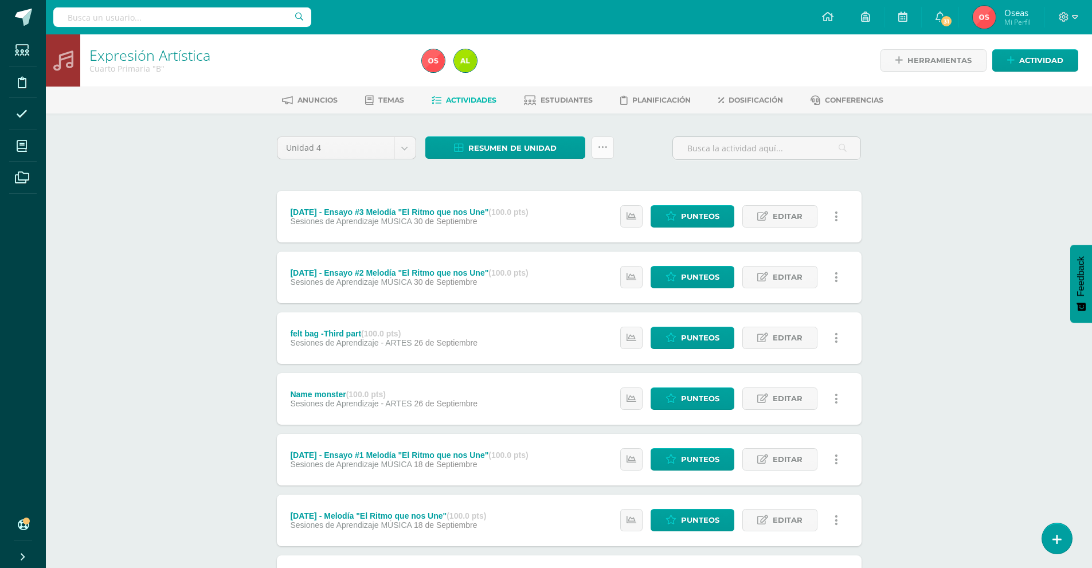
click at [609, 149] on link at bounding box center [603, 147] width 22 height 22
click at [606, 178] on link "Subir actividades en masa" at bounding box center [574, 184] width 126 height 28
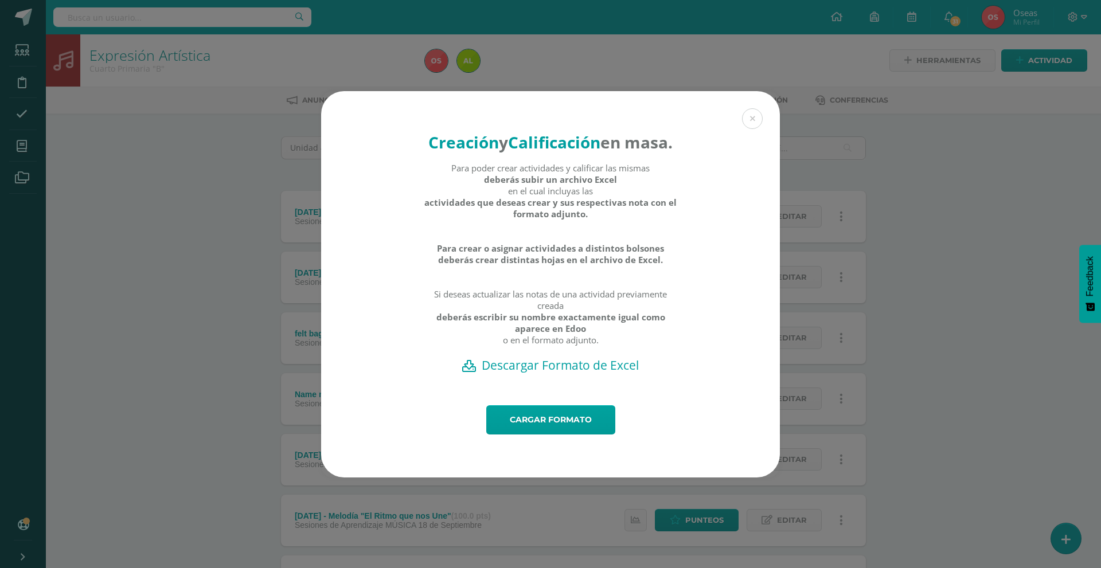
drag, startPoint x: 535, startPoint y: 378, endPoint x: 534, endPoint y: 365, distance: 13.2
click at [535, 373] on h2 "Descargar Formato de Excel" at bounding box center [550, 365] width 419 height 16
click at [526, 426] on link "Cargar formato" at bounding box center [550, 419] width 129 height 29
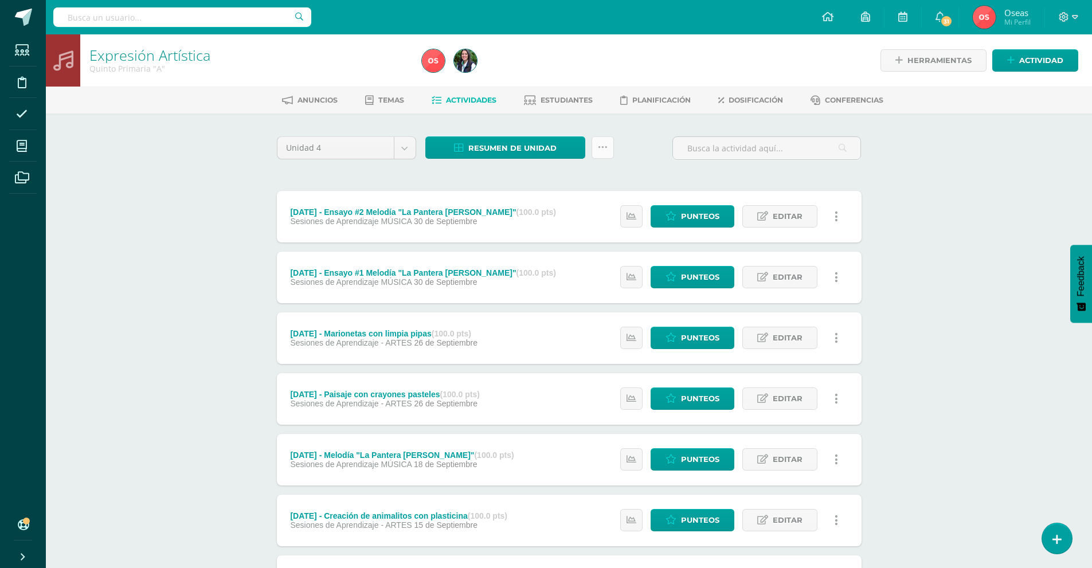
click at [600, 150] on icon at bounding box center [603, 148] width 10 height 10
click at [607, 180] on link "Subir actividades en masa" at bounding box center [574, 184] width 126 height 28
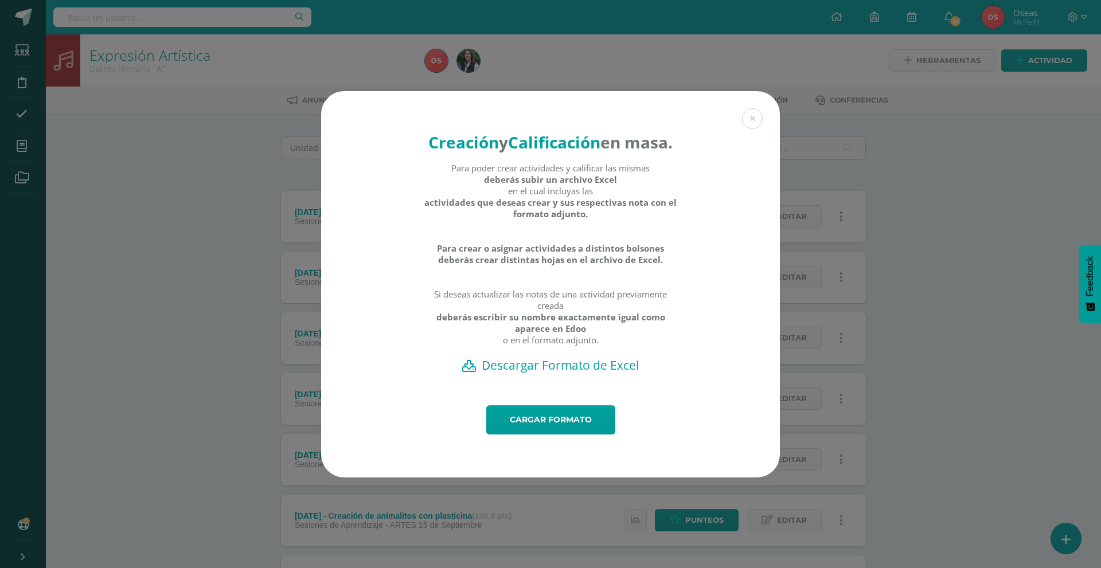
click at [577, 373] on h2 "Descargar Formato de Excel" at bounding box center [550, 365] width 419 height 16
click at [539, 433] on link "Cargar formato" at bounding box center [550, 419] width 129 height 29
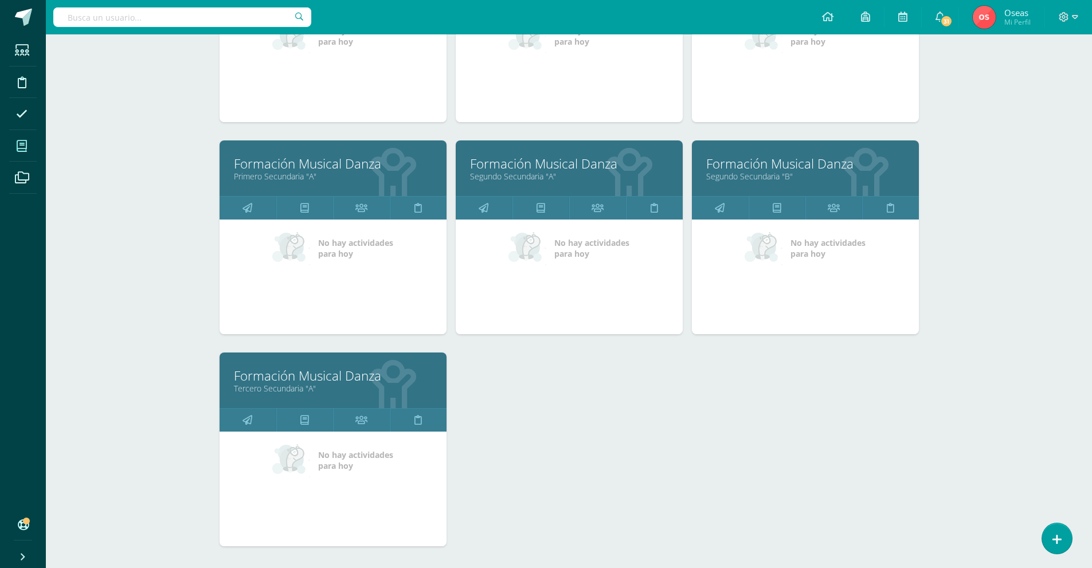
scroll to position [1615, 0]
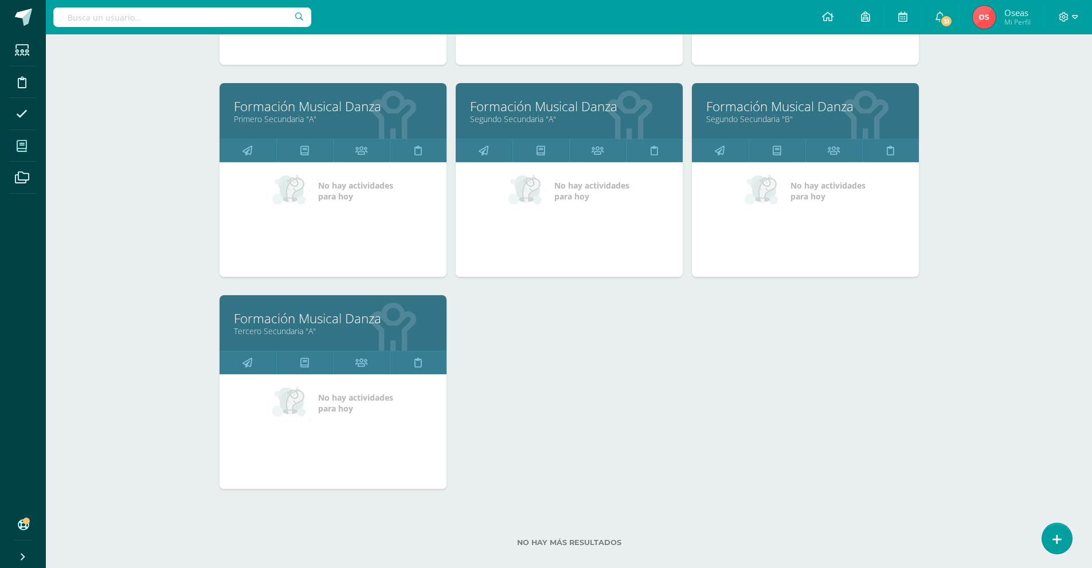
drag, startPoint x: 764, startPoint y: 97, endPoint x: 718, endPoint y: 108, distance: 46.6
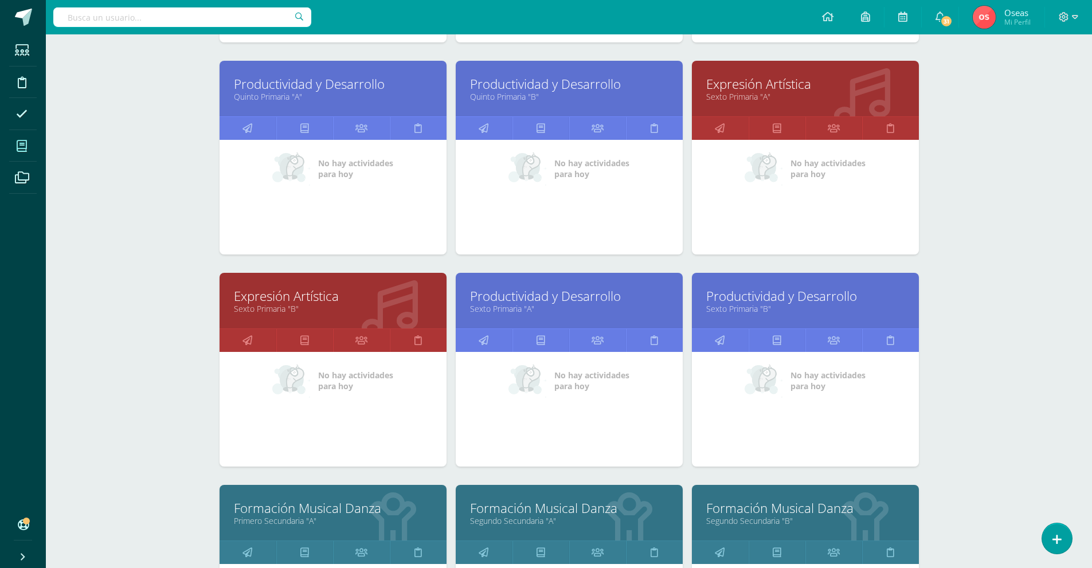
scroll to position [1214, 0]
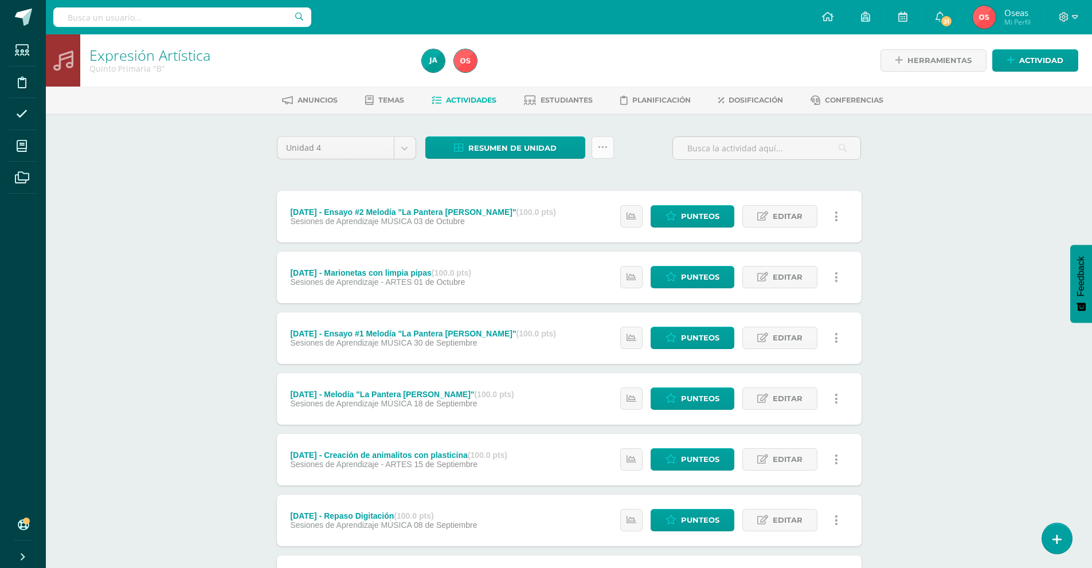
click at [604, 146] on icon at bounding box center [603, 148] width 10 height 10
click at [616, 180] on link "Subir actividades en masa" at bounding box center [574, 184] width 126 height 28
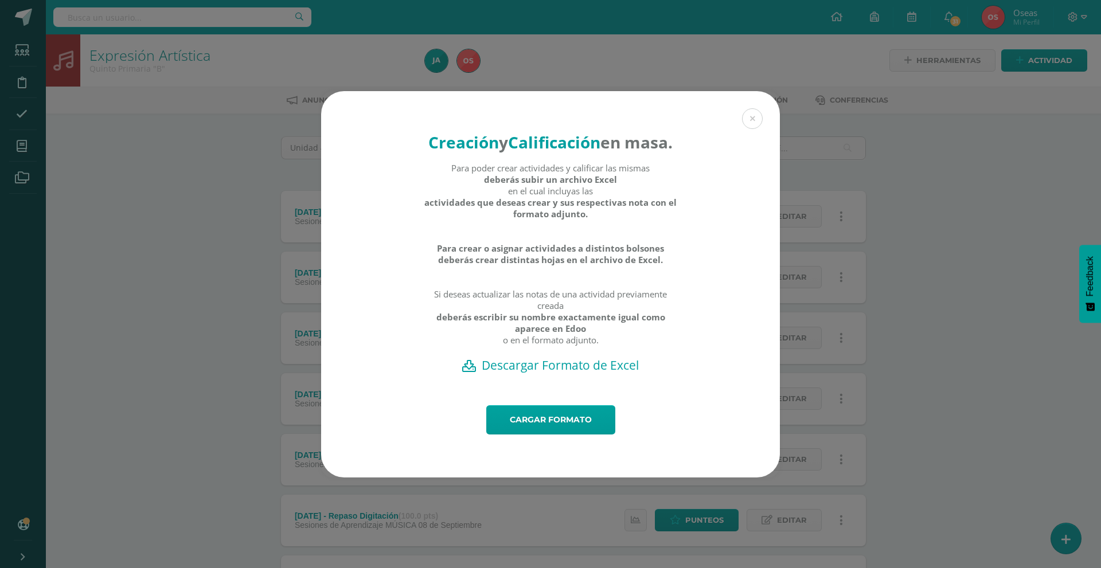
click at [579, 373] on h2 "Descargar Formato de Excel" at bounding box center [550, 365] width 419 height 16
click at [502, 435] on link "Cargar formato" at bounding box center [550, 419] width 129 height 29
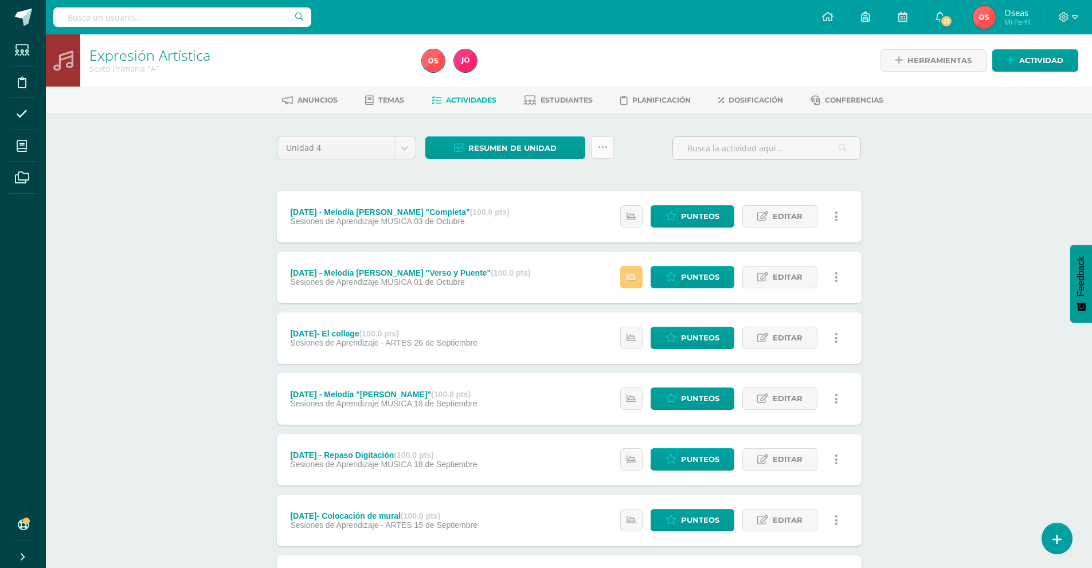
click at [607, 147] on icon at bounding box center [603, 148] width 10 height 10
click at [611, 175] on link "Subir actividades en masa" at bounding box center [574, 184] width 126 height 28
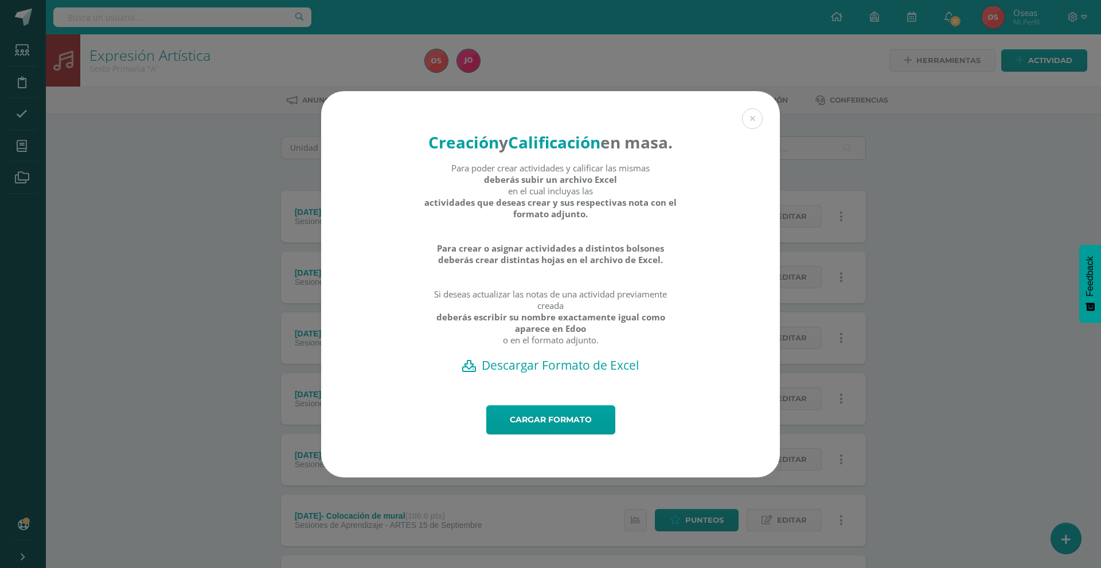
click at [605, 373] on h2 "Descargar Formato de Excel" at bounding box center [550, 365] width 419 height 16
click at [527, 435] on link "Cargar formato" at bounding box center [550, 419] width 129 height 29
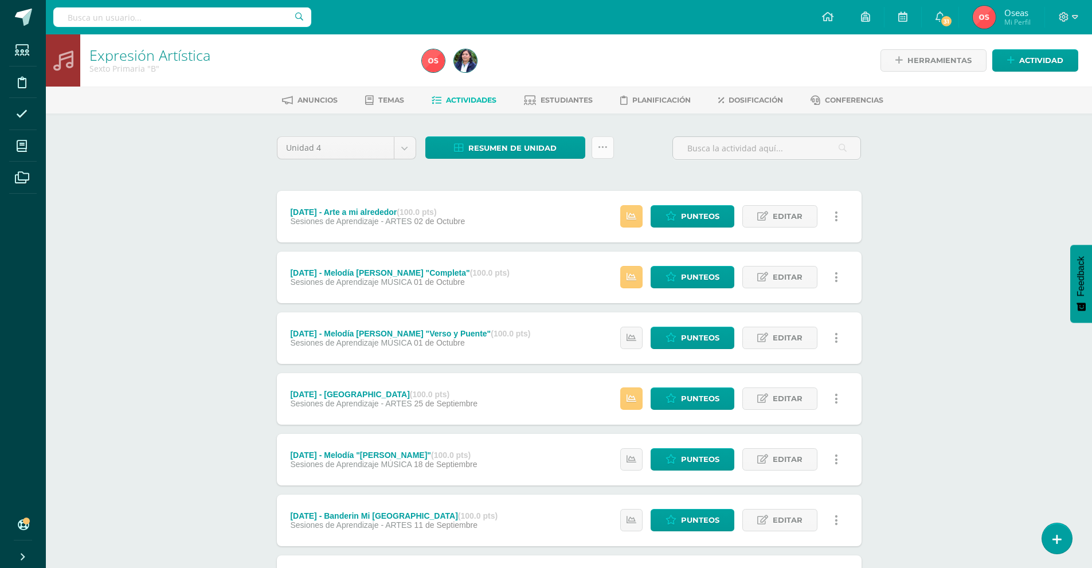
click at [602, 144] on icon at bounding box center [603, 148] width 10 height 10
click at [601, 180] on link "Subir actividades en masa" at bounding box center [574, 184] width 126 height 28
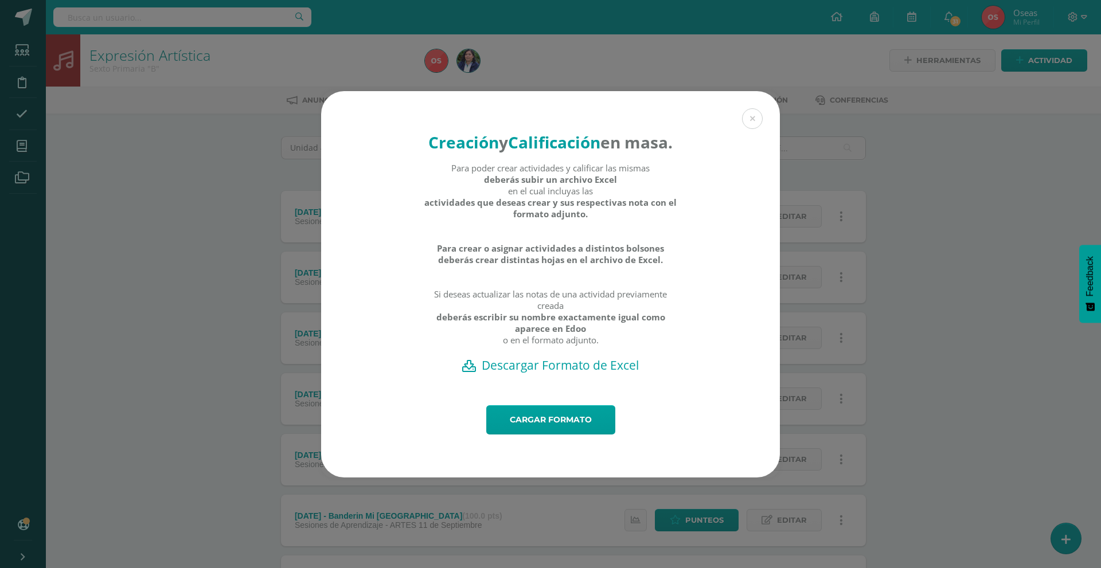
click at [520, 373] on h2 "Descargar Formato de Excel" at bounding box center [550, 365] width 419 height 16
click at [557, 432] on link "Cargar formato" at bounding box center [550, 419] width 129 height 29
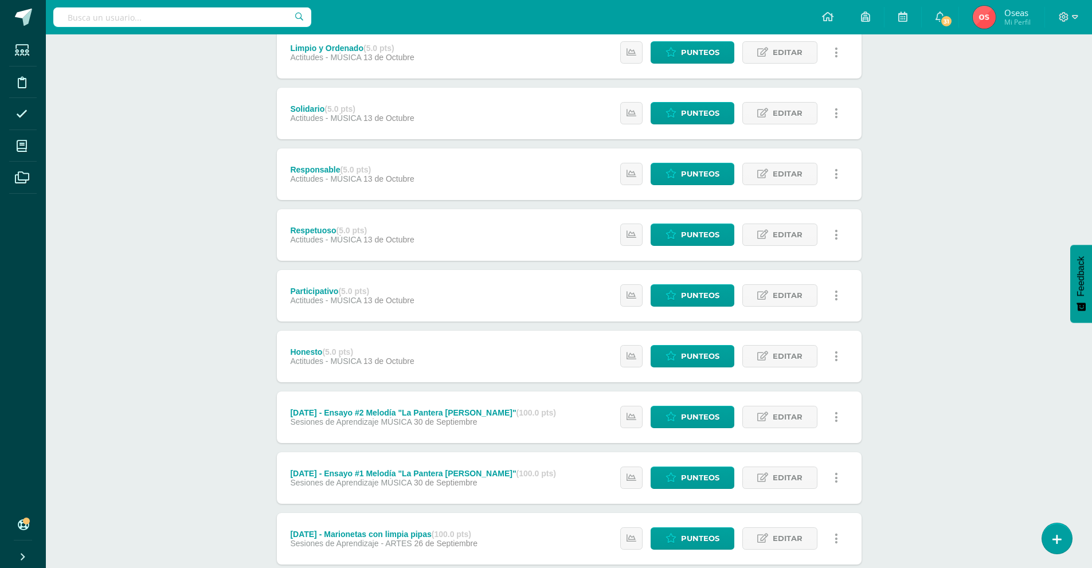
scroll to position [229, 0]
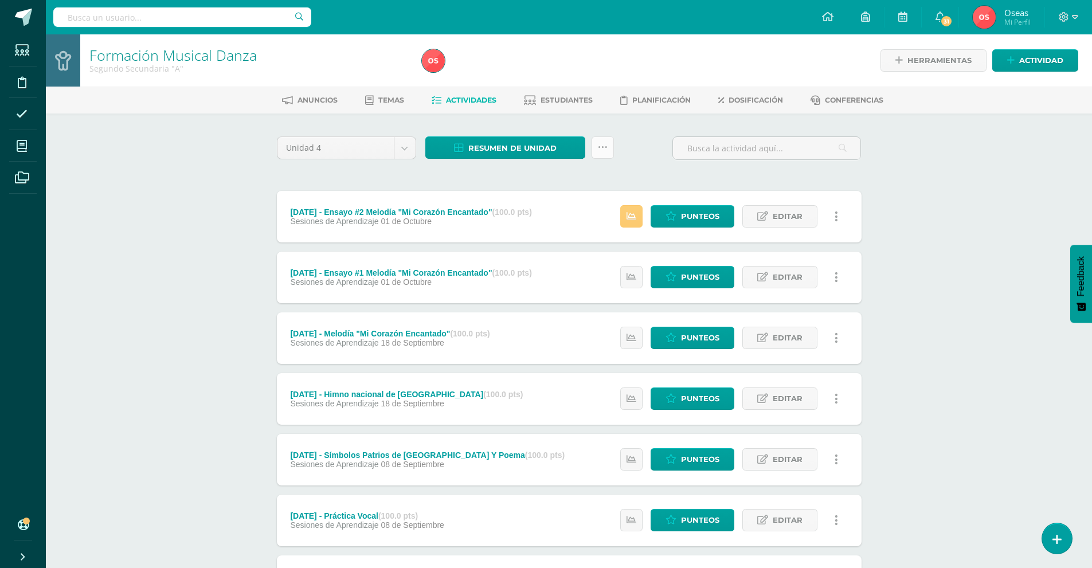
click at [599, 147] on icon at bounding box center [603, 148] width 10 height 10
click at [588, 181] on link "Subir actividades en masa" at bounding box center [574, 184] width 126 height 28
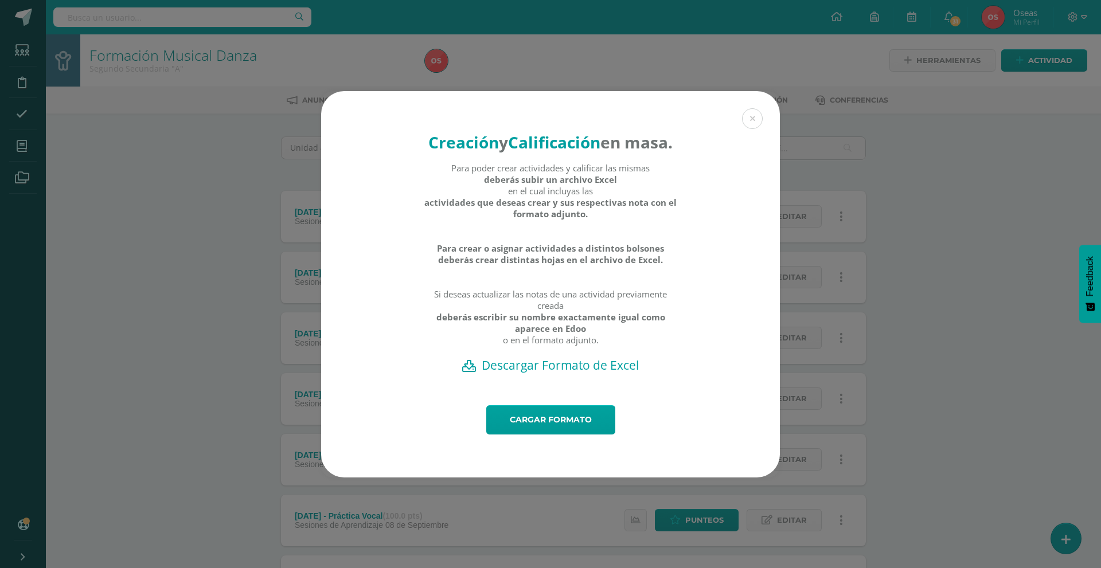
click at [537, 373] on h2 "Descargar Formato de Excel" at bounding box center [550, 365] width 419 height 16
click at [537, 421] on link "Cargar formato" at bounding box center [550, 419] width 129 height 29
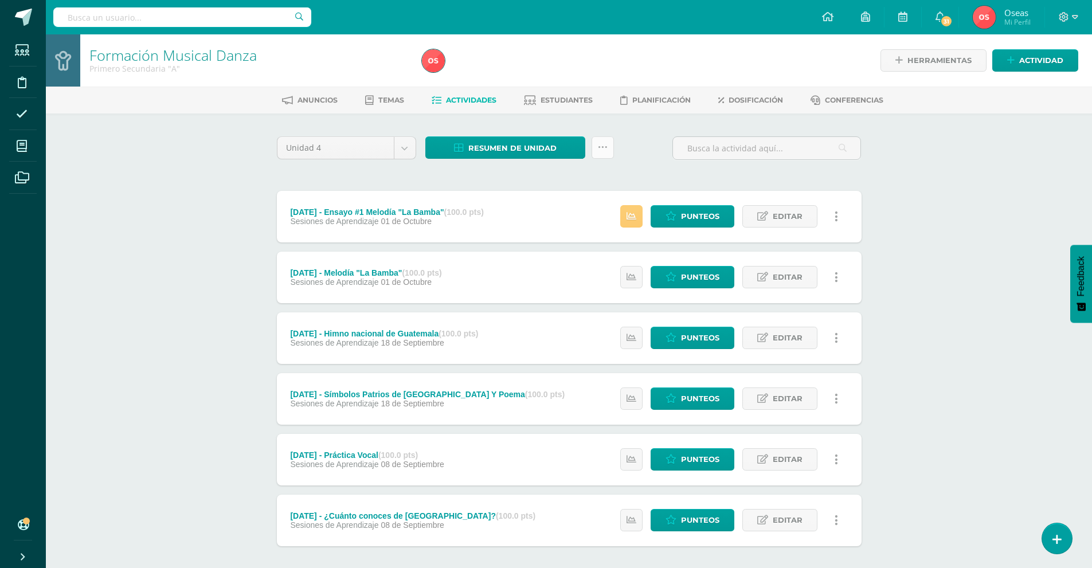
click at [611, 151] on link at bounding box center [603, 147] width 22 height 22
click at [593, 173] on link "Subir actividades en masa" at bounding box center [574, 184] width 126 height 28
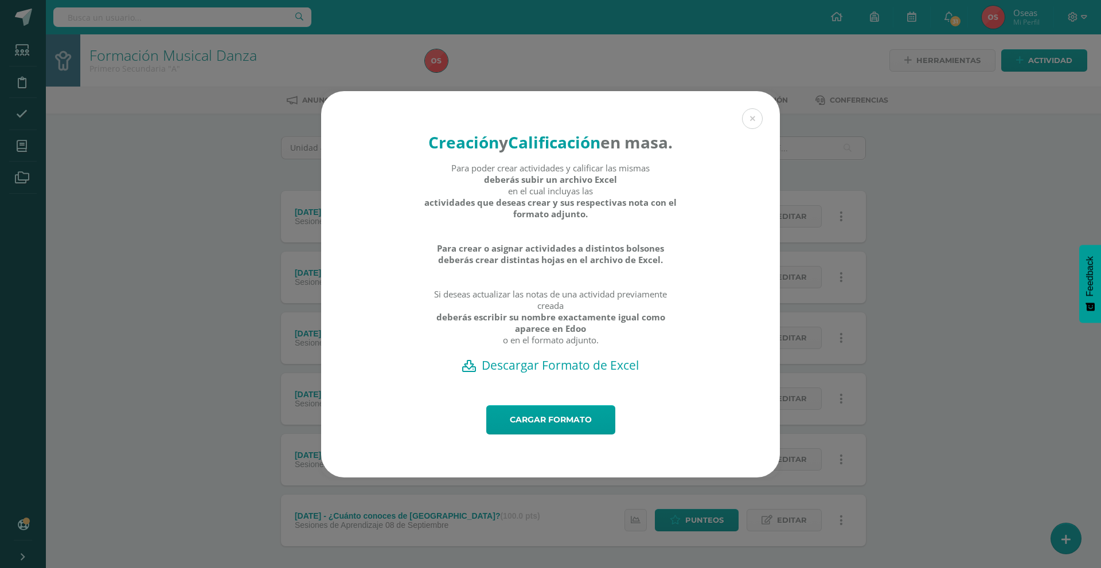
click at [533, 373] on h2 "Descargar Formato de Excel" at bounding box center [550, 365] width 419 height 16
click at [558, 435] on link "Cargar formato" at bounding box center [550, 419] width 129 height 29
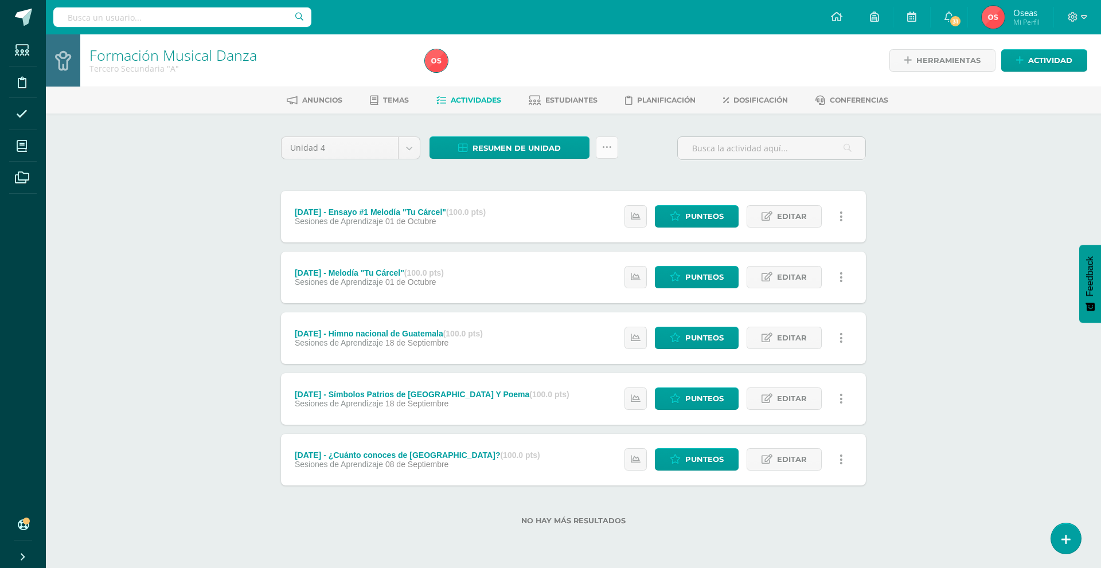
click at [614, 146] on link at bounding box center [607, 147] width 22 height 22
click at [604, 175] on link "Subir actividades en masa" at bounding box center [578, 184] width 126 height 28
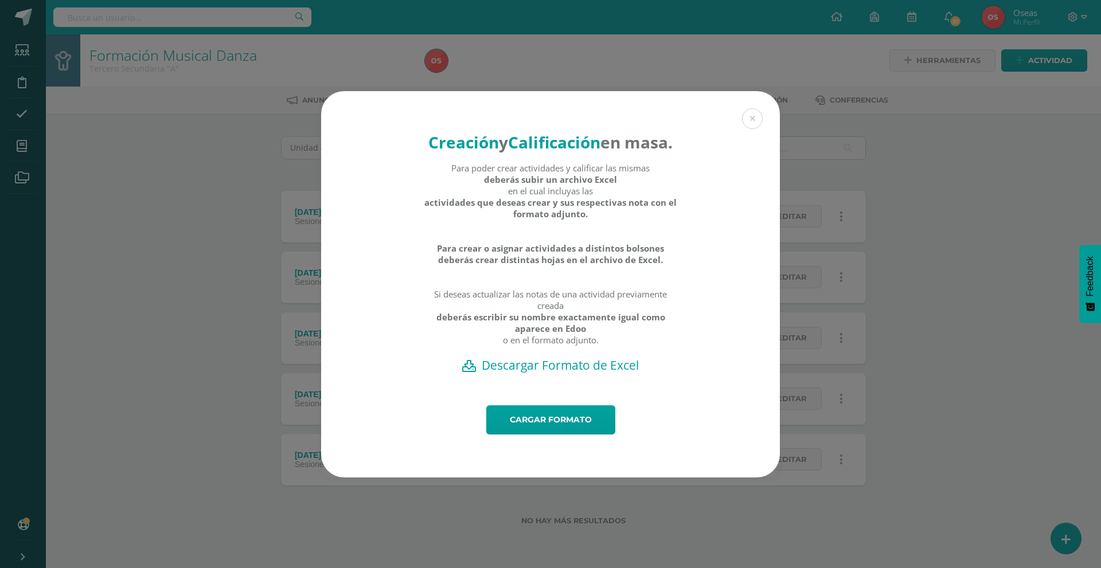
click at [592, 373] on h2 "Descargar Formato de Excel" at bounding box center [550, 365] width 419 height 16
click at [562, 422] on link "Cargar formato" at bounding box center [550, 419] width 129 height 29
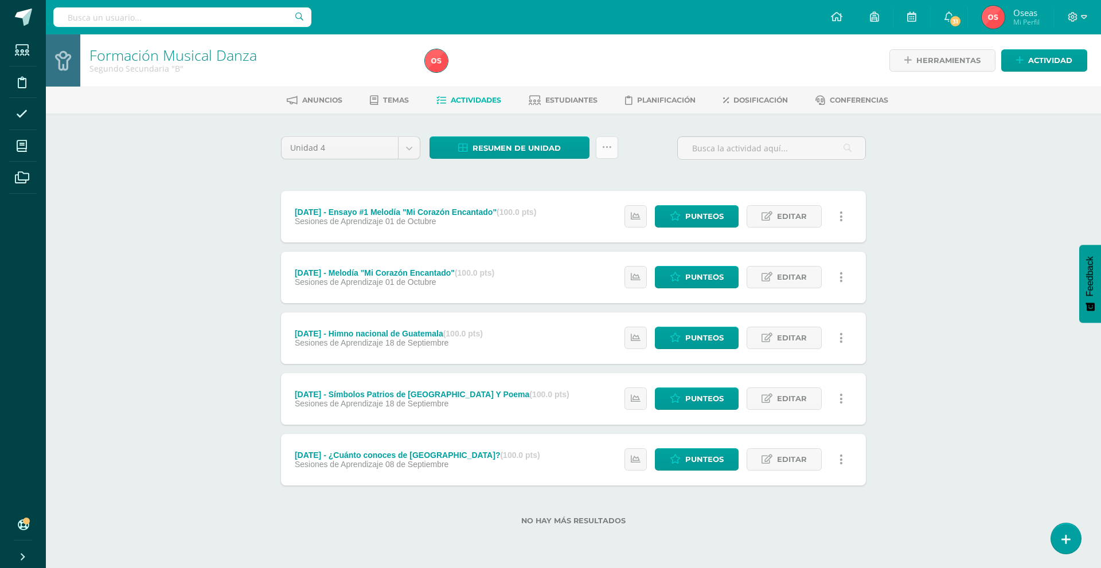
click at [604, 150] on icon at bounding box center [607, 148] width 10 height 10
click at [595, 179] on link "Subir actividades en masa" at bounding box center [578, 184] width 126 height 28
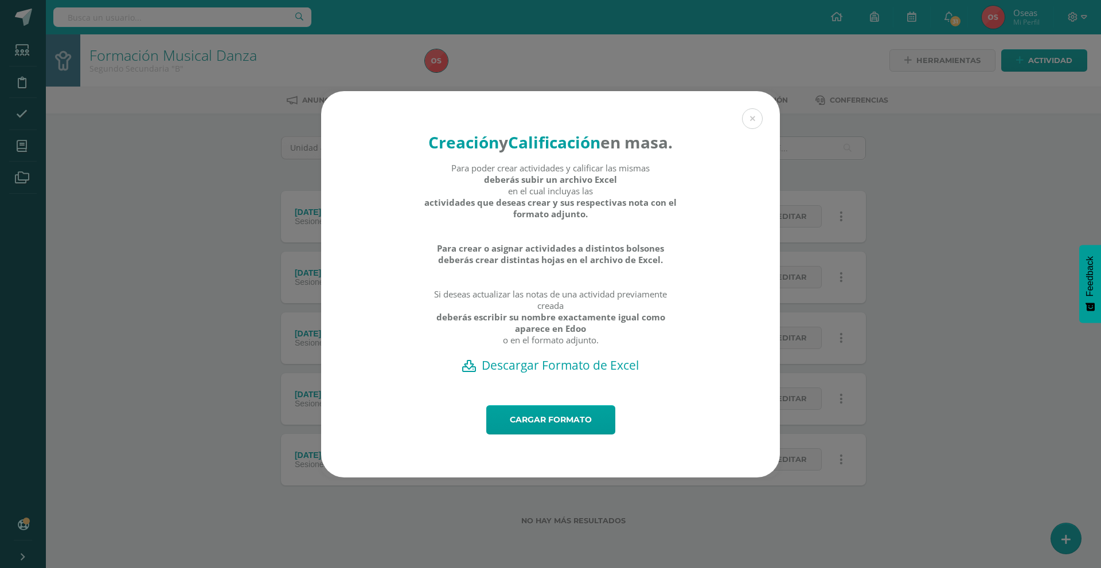
click at [542, 373] on h2 "Descargar Formato de Excel" at bounding box center [550, 365] width 419 height 16
click at [560, 425] on link "Cargar formato" at bounding box center [550, 419] width 129 height 29
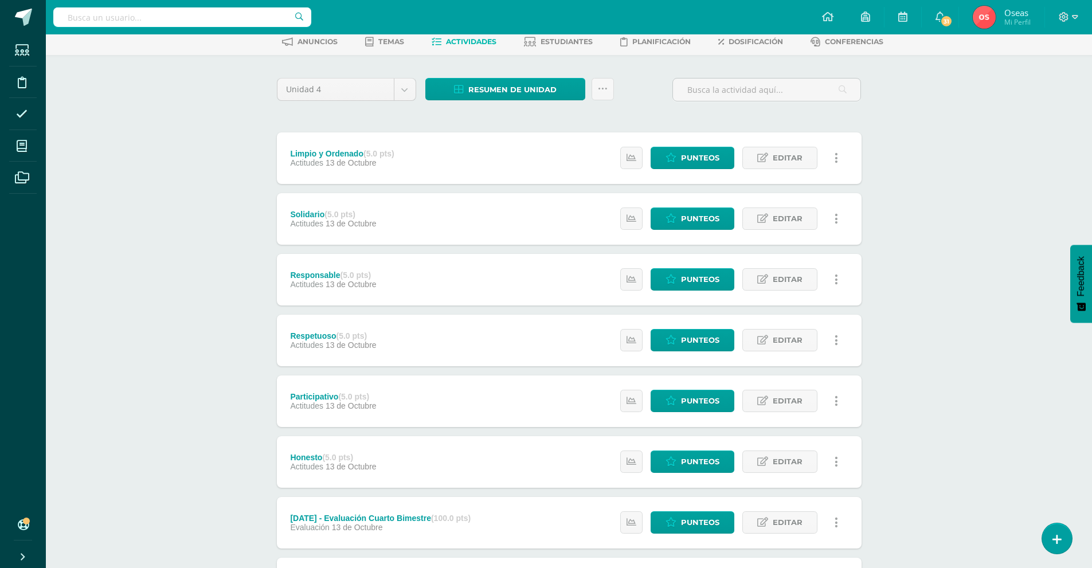
scroll to position [57, 0]
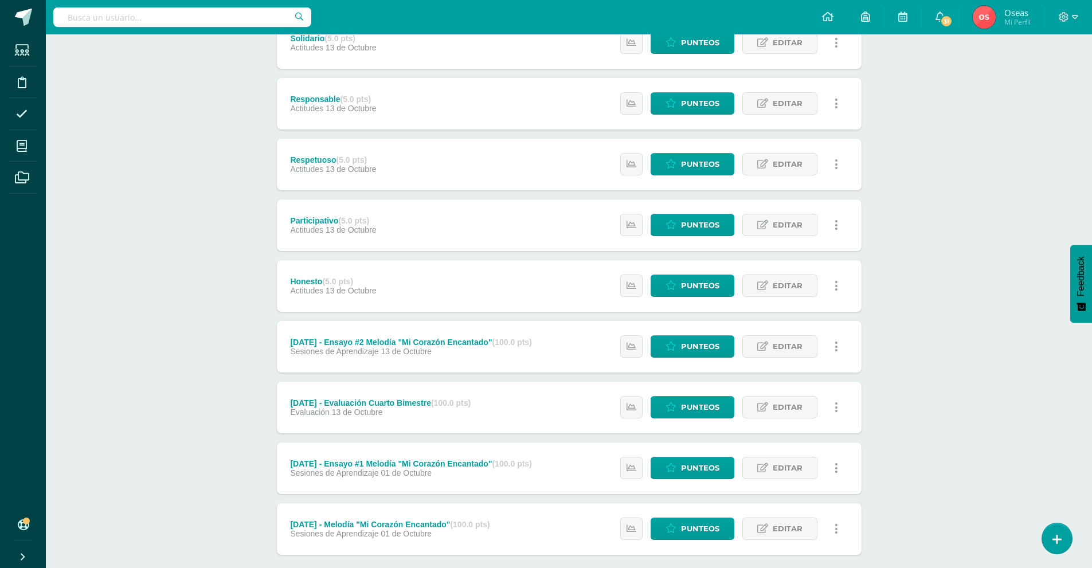
scroll to position [287, 0]
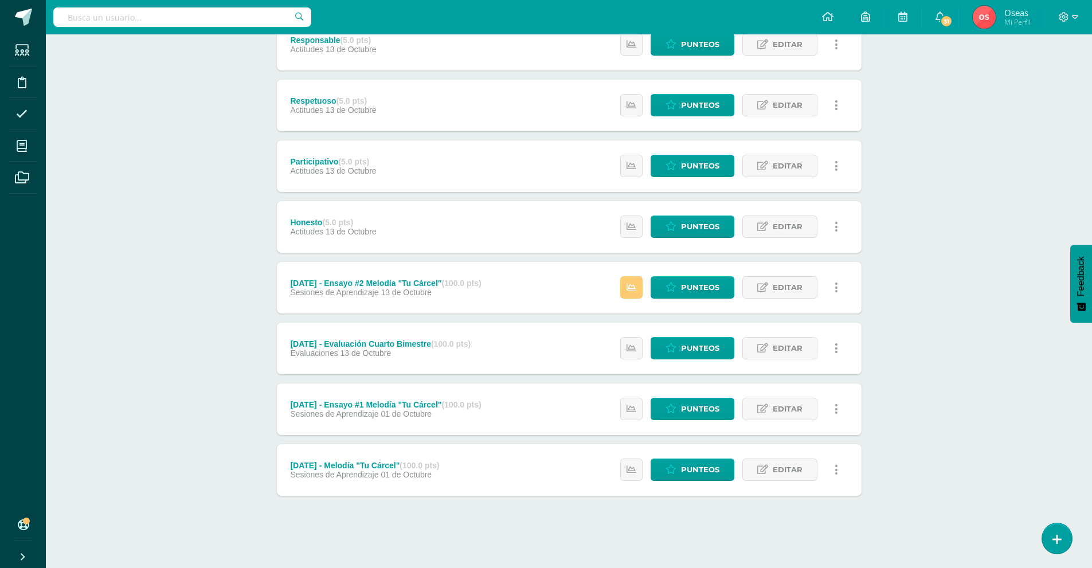
scroll to position [7, 0]
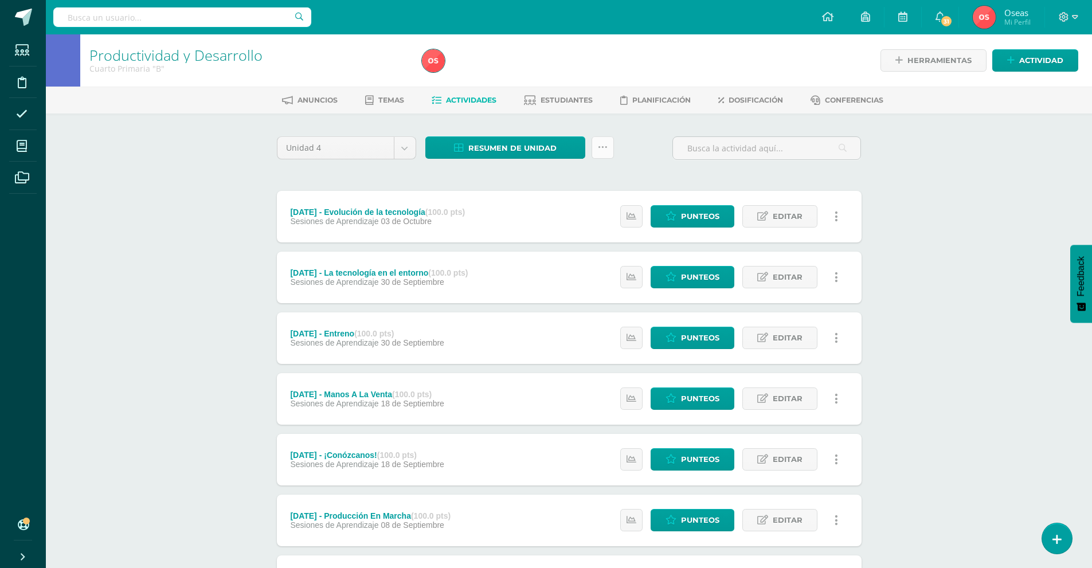
drag, startPoint x: 595, startPoint y: 147, endPoint x: 596, endPoint y: 154, distance: 7.0
click at [595, 147] on link at bounding box center [603, 147] width 22 height 22
click at [593, 182] on link "Subir actividades en masa" at bounding box center [574, 184] width 126 height 28
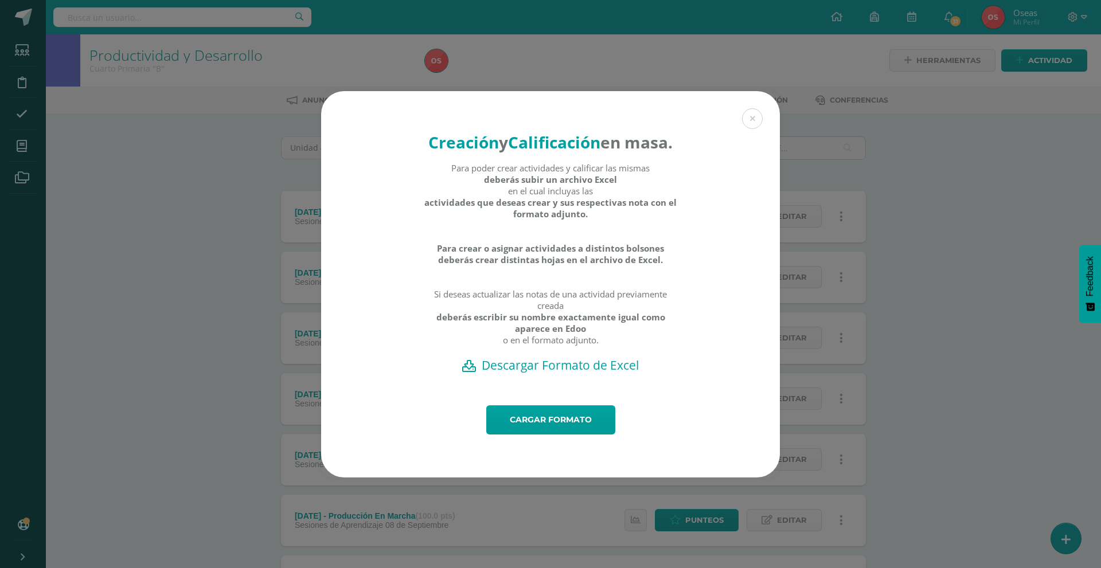
click at [521, 373] on h2 "Descargar Formato de Excel" at bounding box center [550, 365] width 419 height 16
click at [523, 427] on link "Cargar formato" at bounding box center [550, 419] width 129 height 29
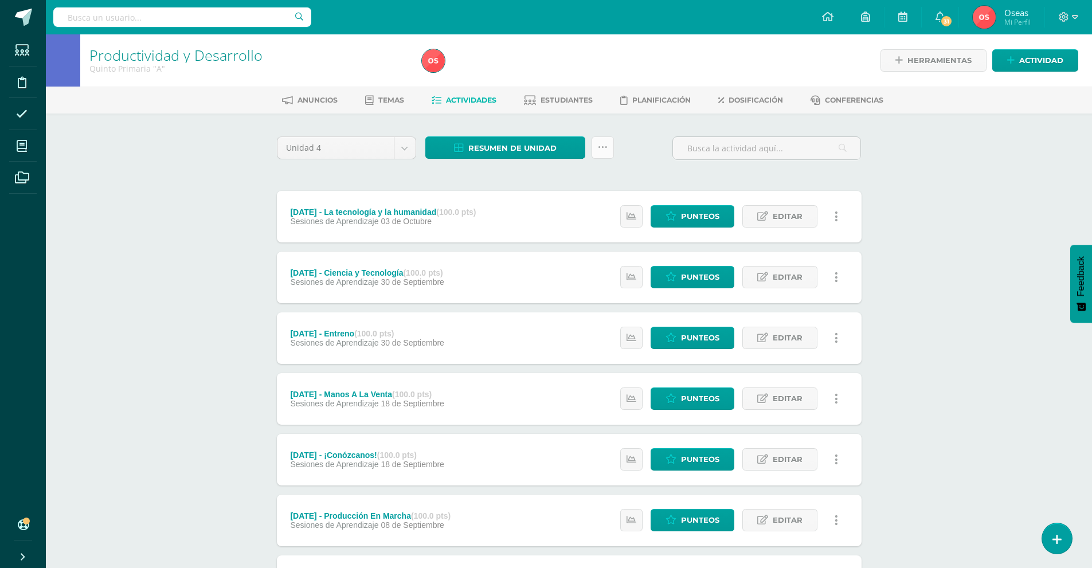
click at [603, 144] on icon at bounding box center [603, 148] width 10 height 10
click at [607, 173] on link "Subir actividades en masa" at bounding box center [574, 184] width 126 height 28
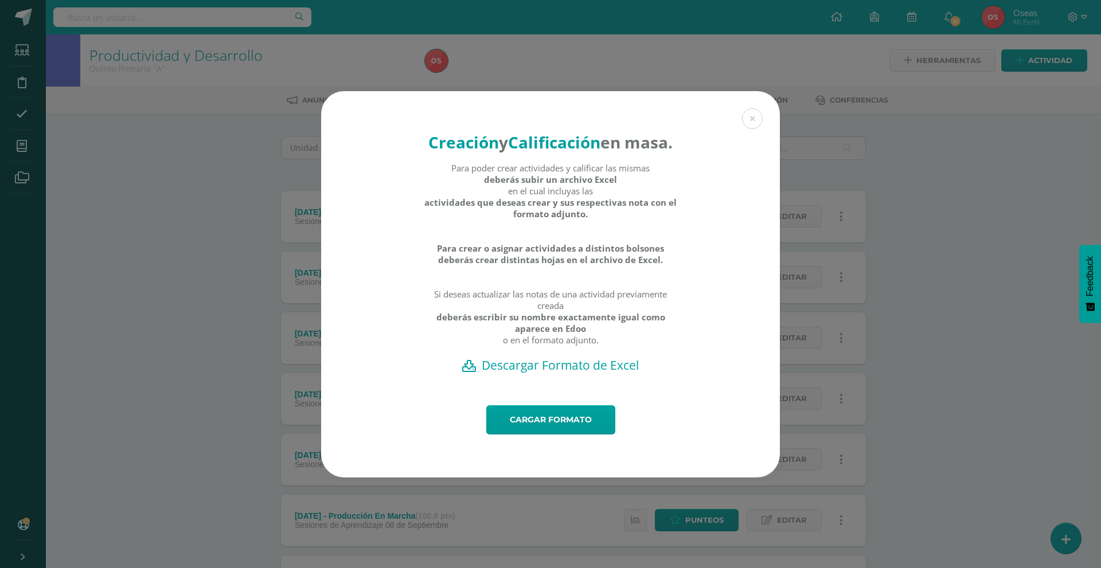
click at [536, 373] on h2 "Descargar Formato de Excel" at bounding box center [550, 365] width 419 height 16
click at [531, 435] on link "Cargar formato" at bounding box center [550, 419] width 129 height 29
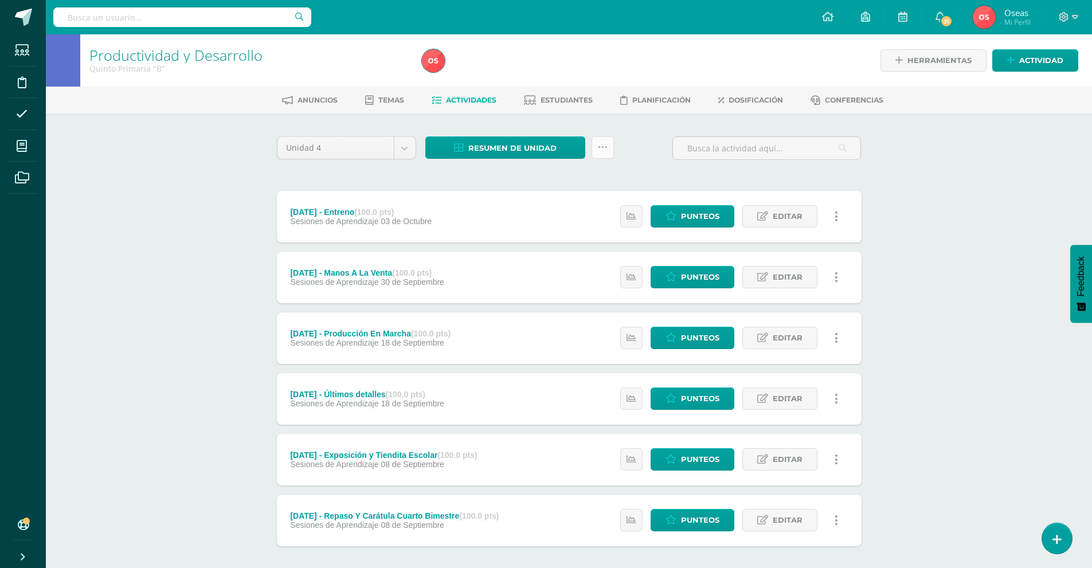
click at [610, 157] on link at bounding box center [603, 147] width 22 height 22
click at [617, 181] on link "Subir actividades en masa" at bounding box center [574, 184] width 126 height 28
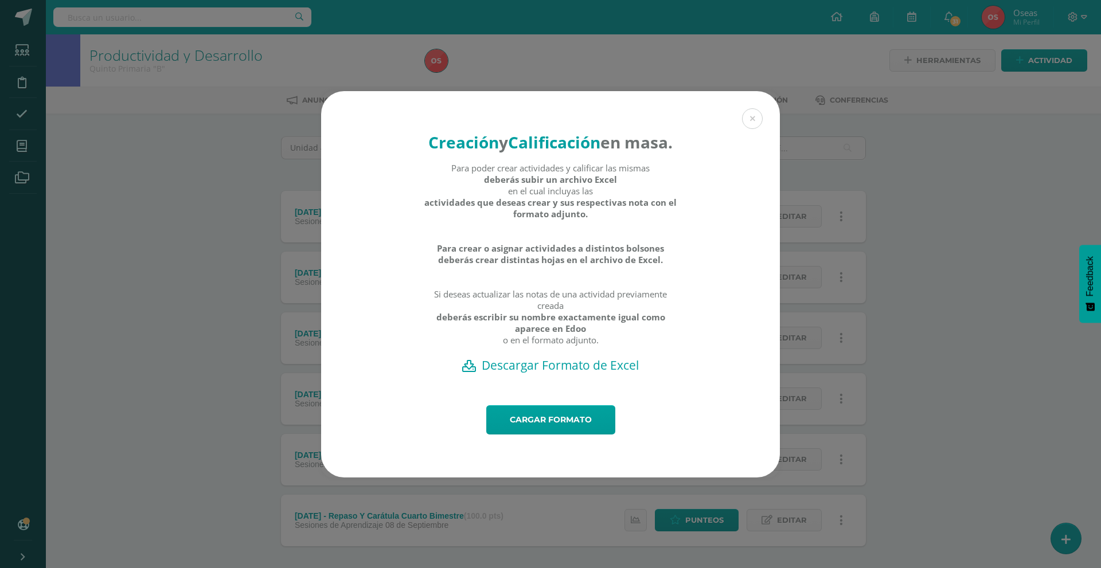
drag, startPoint x: 610, startPoint y: 380, endPoint x: 610, endPoint y: 373, distance: 6.9
click at [610, 373] on h2 "Descargar Formato de Excel" at bounding box center [550, 365] width 419 height 16
click at [568, 430] on link "Cargar formato" at bounding box center [550, 419] width 129 height 29
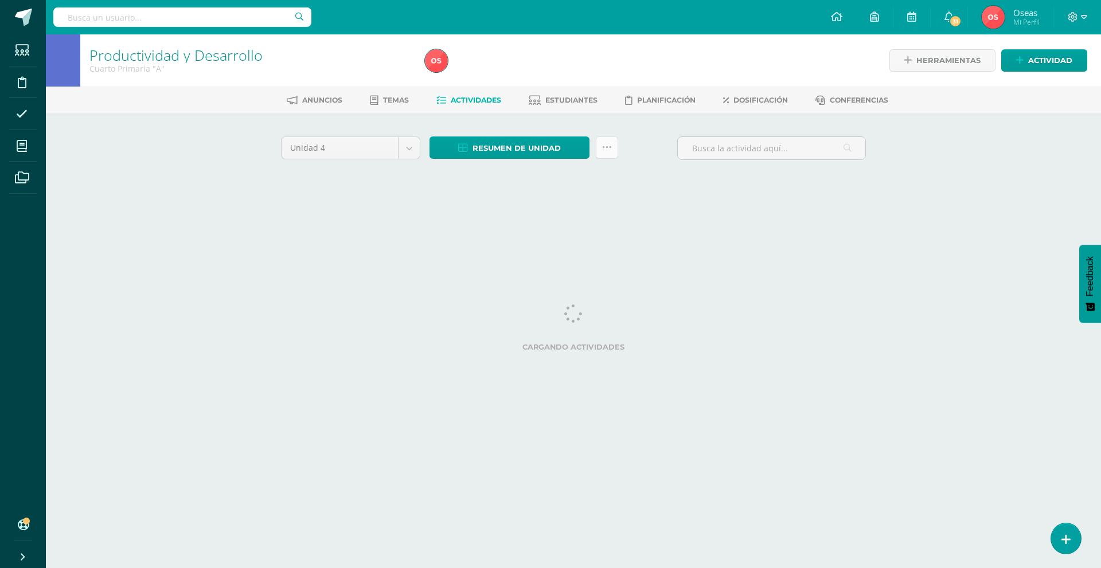
click at [605, 148] on icon at bounding box center [607, 148] width 10 height 10
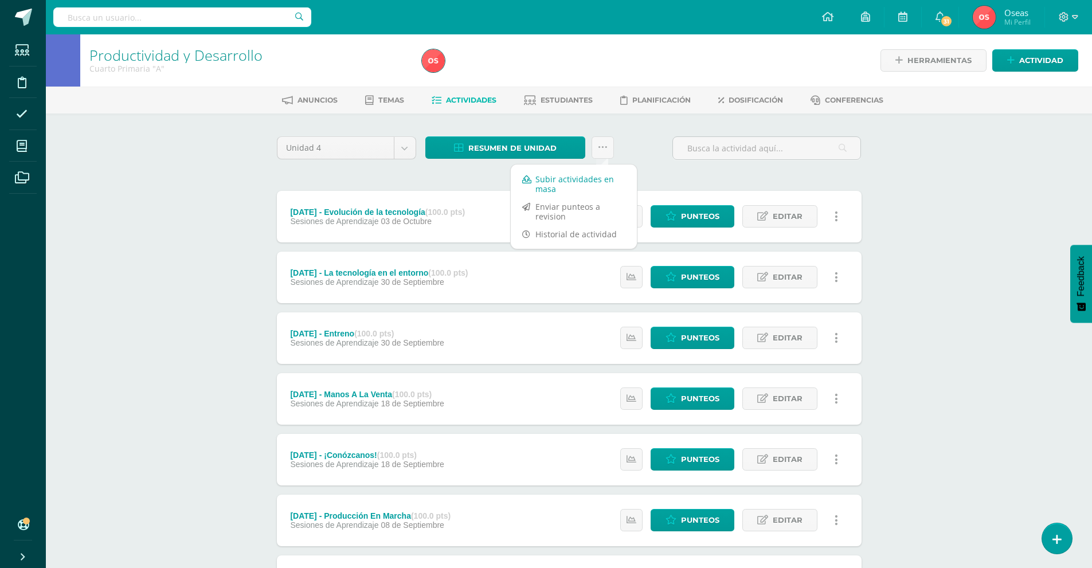
click at [586, 176] on link "Subir actividades en masa" at bounding box center [574, 184] width 126 height 28
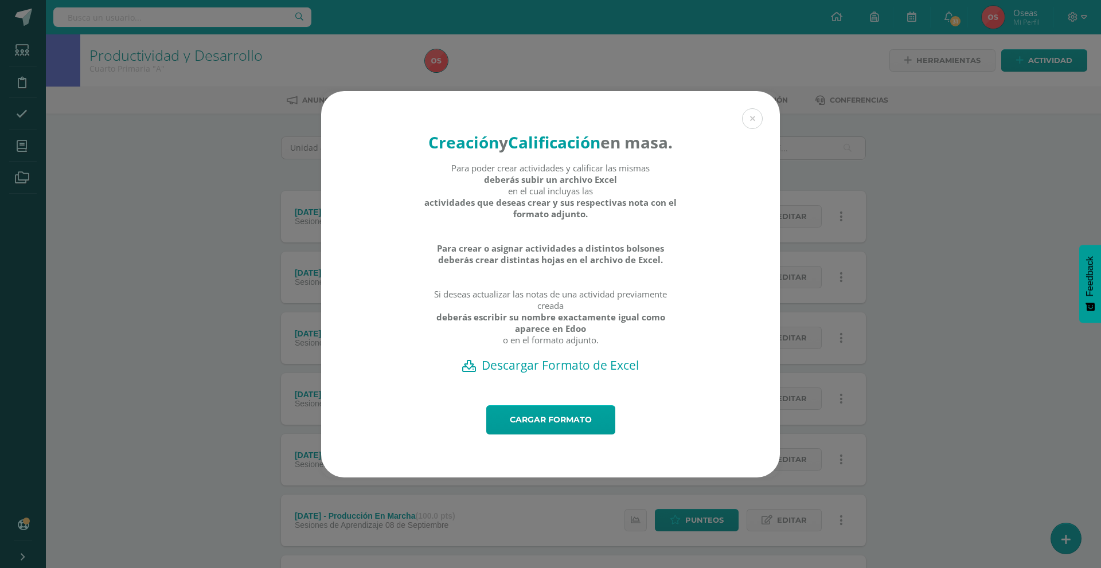
click at [537, 373] on h2 "Descargar Formato de Excel" at bounding box center [550, 365] width 419 height 16
click at [542, 435] on link "Cargar formato" at bounding box center [550, 419] width 129 height 29
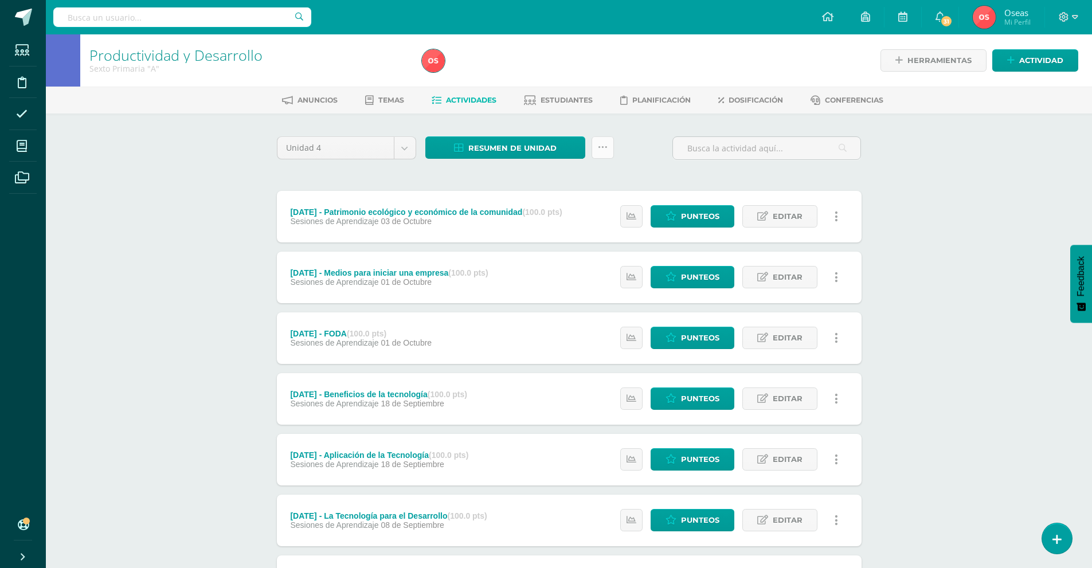
click at [597, 141] on link at bounding box center [603, 147] width 22 height 22
click at [597, 176] on link "Subir actividades en masa" at bounding box center [574, 184] width 126 height 28
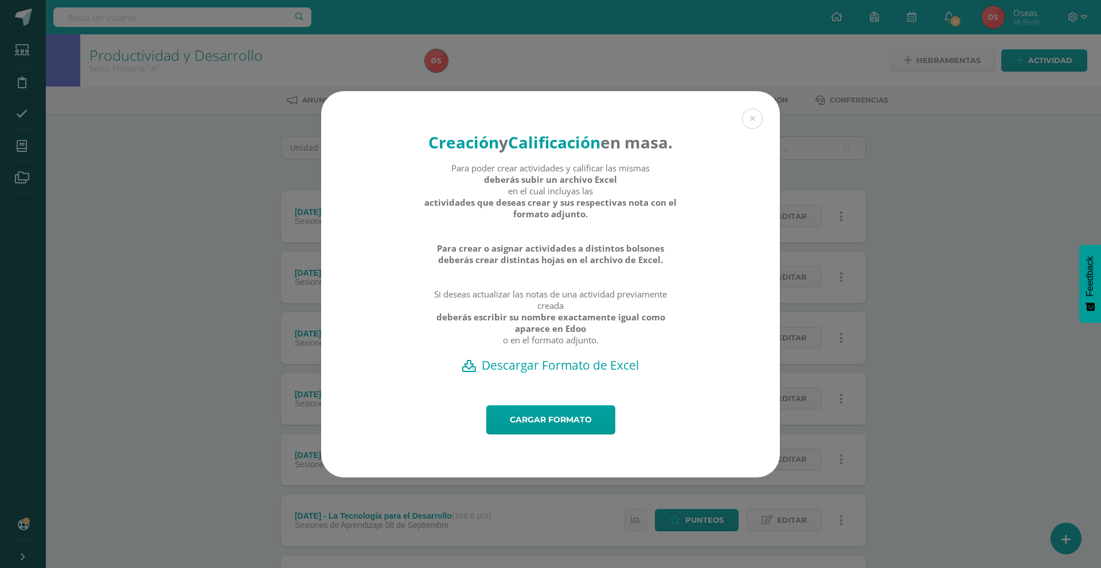
drag, startPoint x: 546, startPoint y: 378, endPoint x: 555, endPoint y: 369, distance: 13.4
click at [546, 373] on h2 "Descargar Formato de Excel" at bounding box center [550, 365] width 419 height 16
click at [521, 435] on link "Cargar formato" at bounding box center [550, 419] width 129 height 29
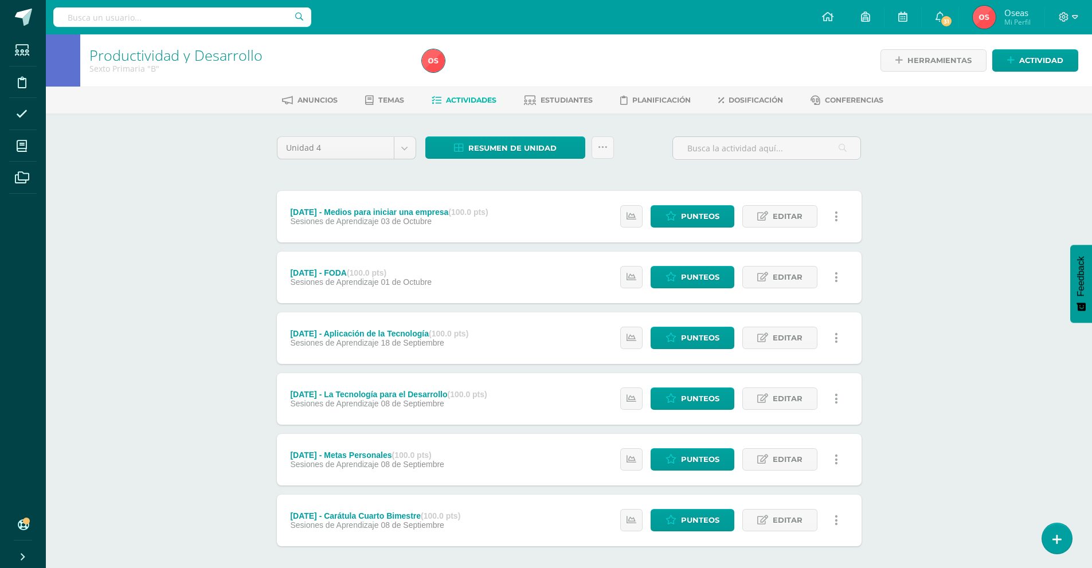
click at [616, 144] on div "Resumen de unidad Descargar como HTML Descargar como PDF Descargar como XLS Sub…" at bounding box center [520, 152] width 198 height 33
click at [605, 152] on icon at bounding box center [603, 148] width 10 height 10
click at [604, 178] on link "Subir actividades en masa" at bounding box center [574, 184] width 126 height 28
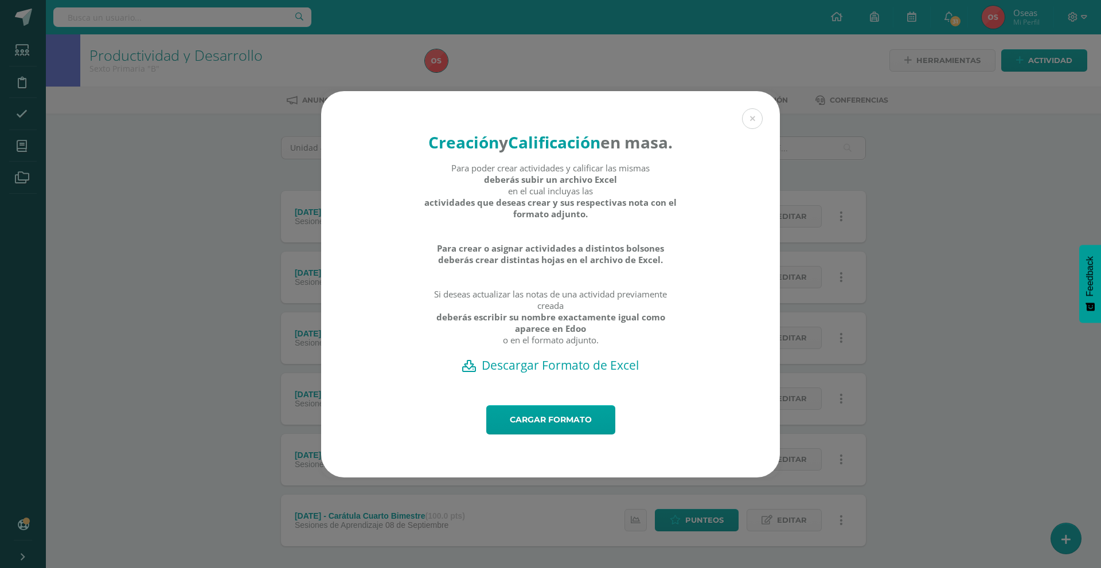
click at [555, 373] on h2 "Descargar Formato de Excel" at bounding box center [550, 365] width 419 height 16
click at [559, 435] on link "Cargar formato" at bounding box center [550, 419] width 129 height 29
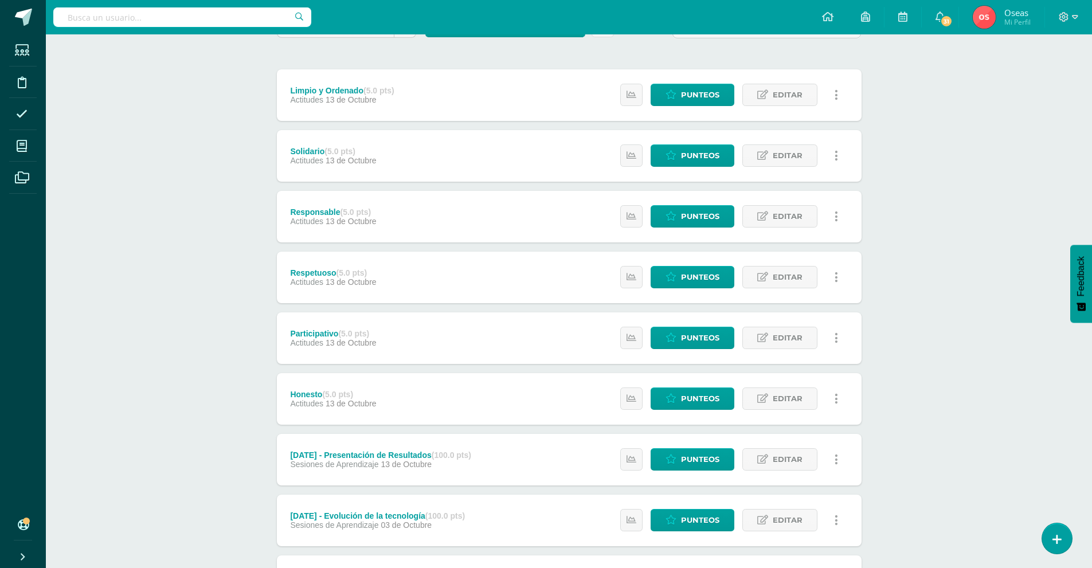
scroll to position [344, 0]
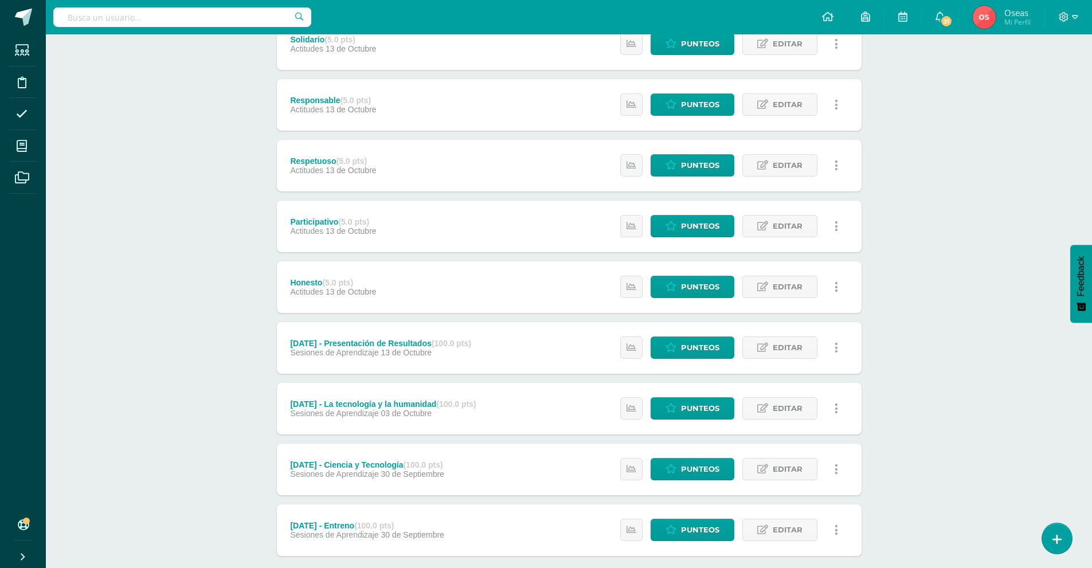
scroll to position [287, 0]
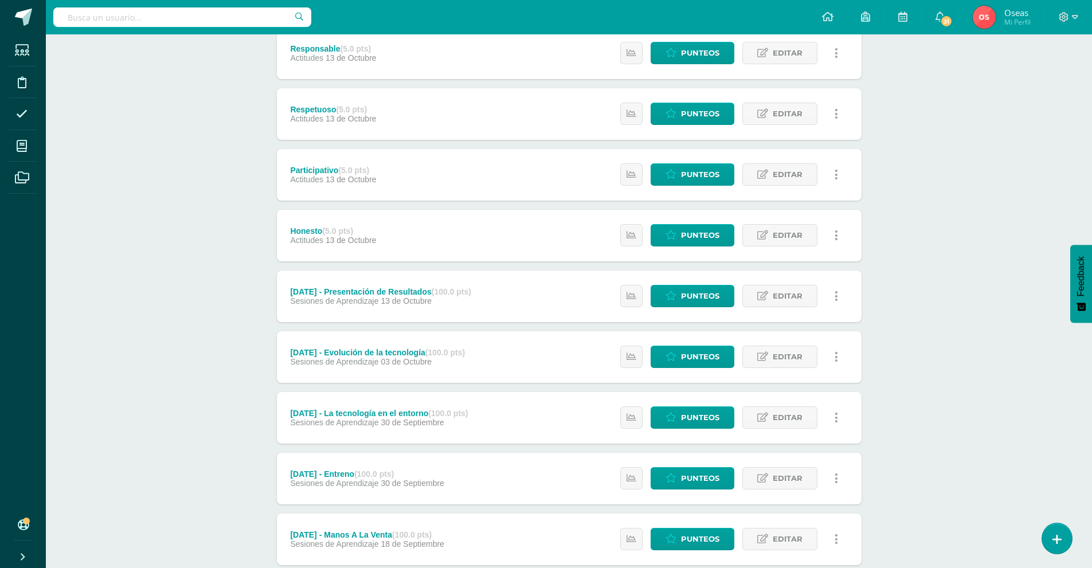
scroll to position [287, 0]
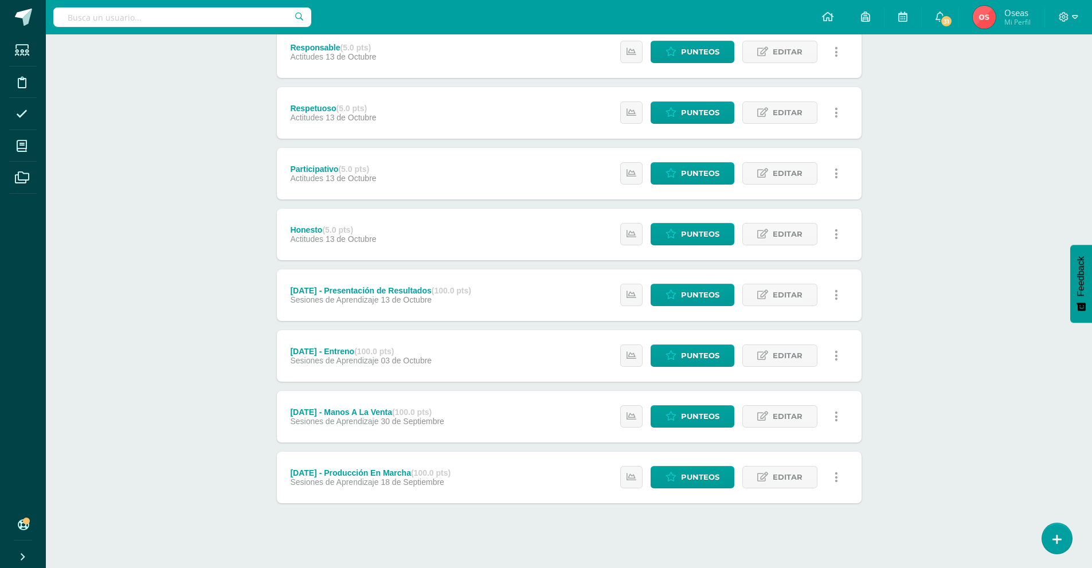
scroll to position [287, 0]
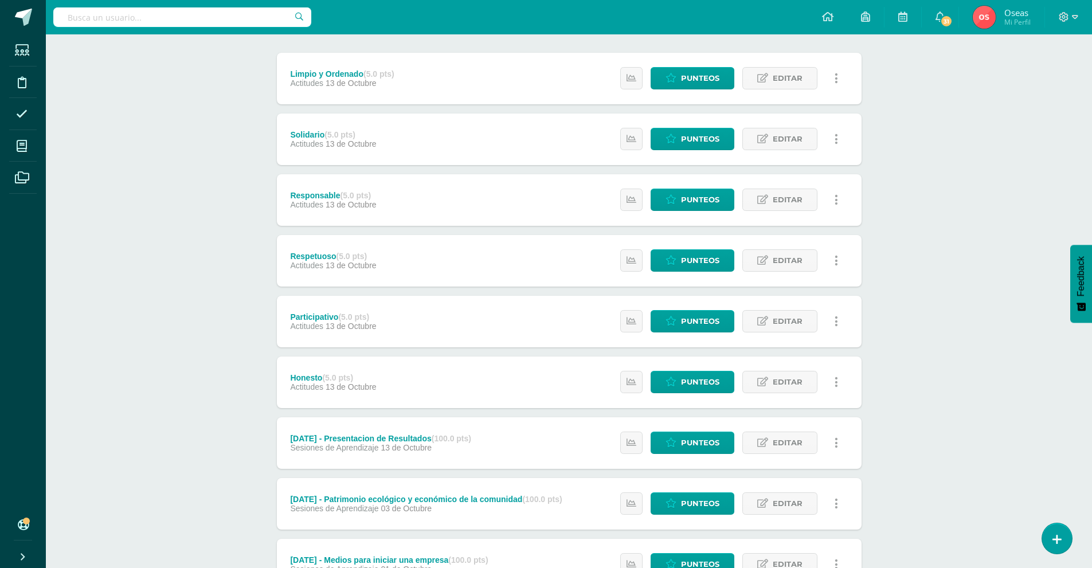
scroll to position [287, 0]
